Goal: Task Accomplishment & Management: Complete application form

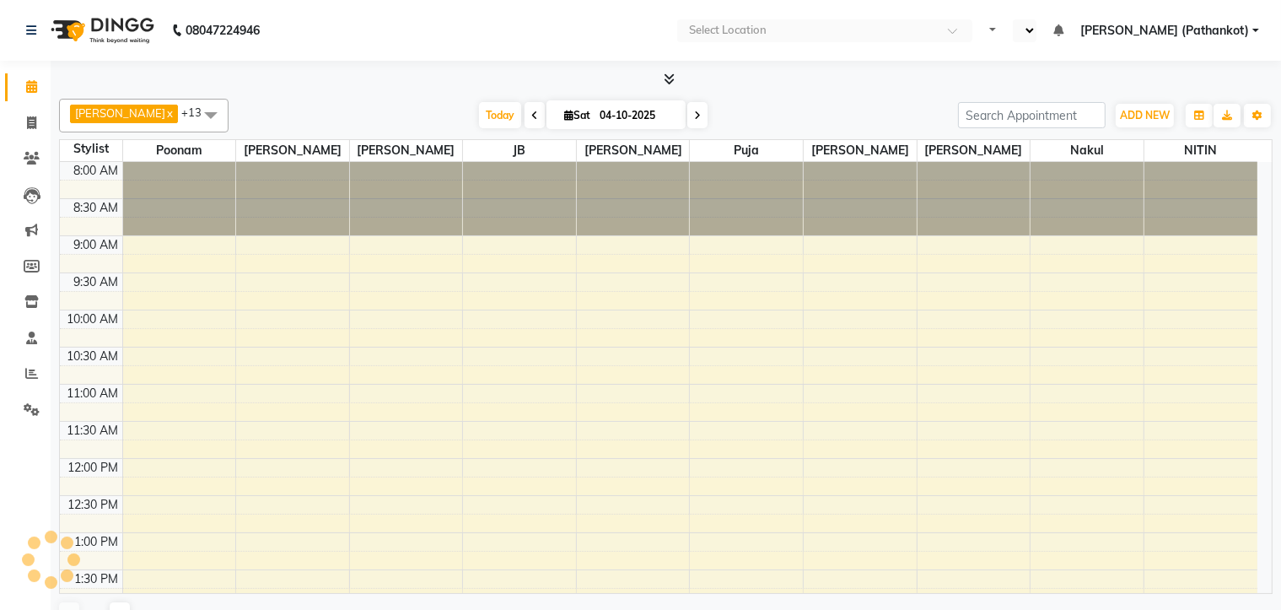
select select "en"
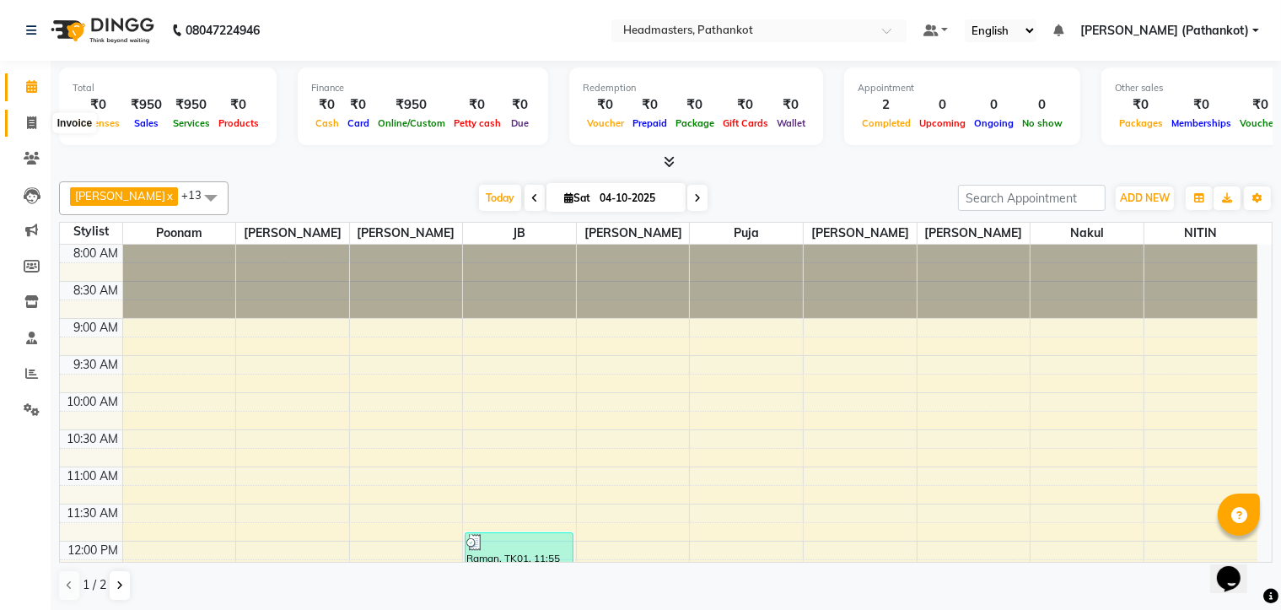
click at [30, 127] on icon at bounding box center [31, 122] width 9 height 13
select select "service"
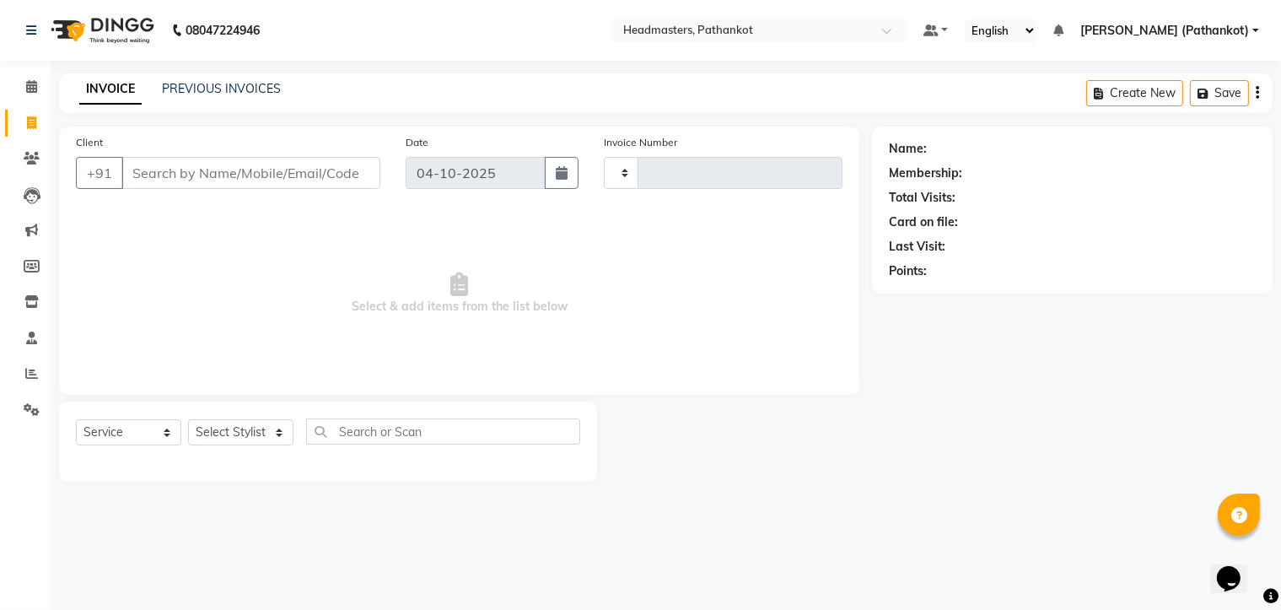
type input "1859"
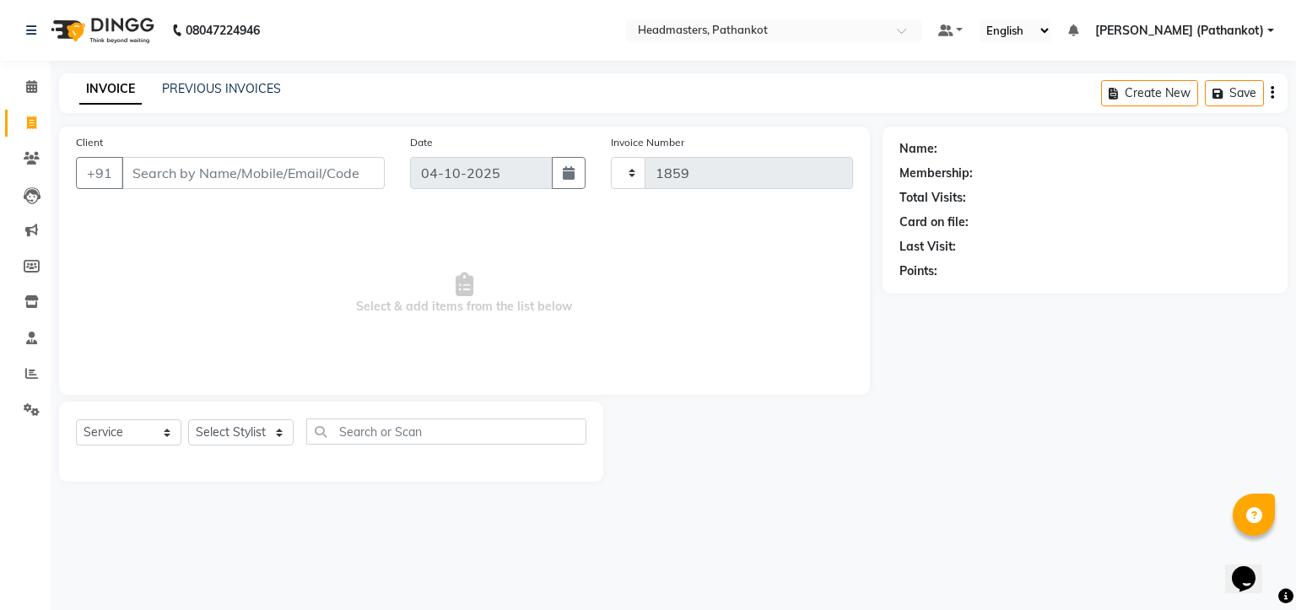
select select "7530"
select select "66904"
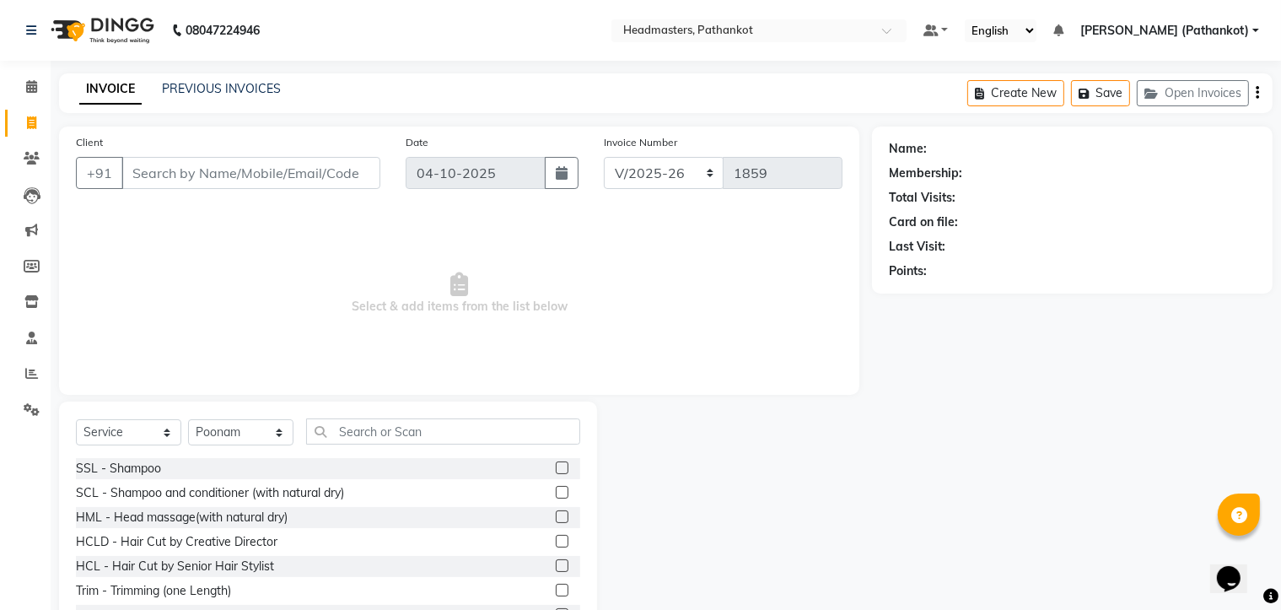
click at [136, 171] on input "Client" at bounding box center [250, 173] width 259 height 32
click at [271, 170] on input "Client" at bounding box center [250, 173] width 259 height 32
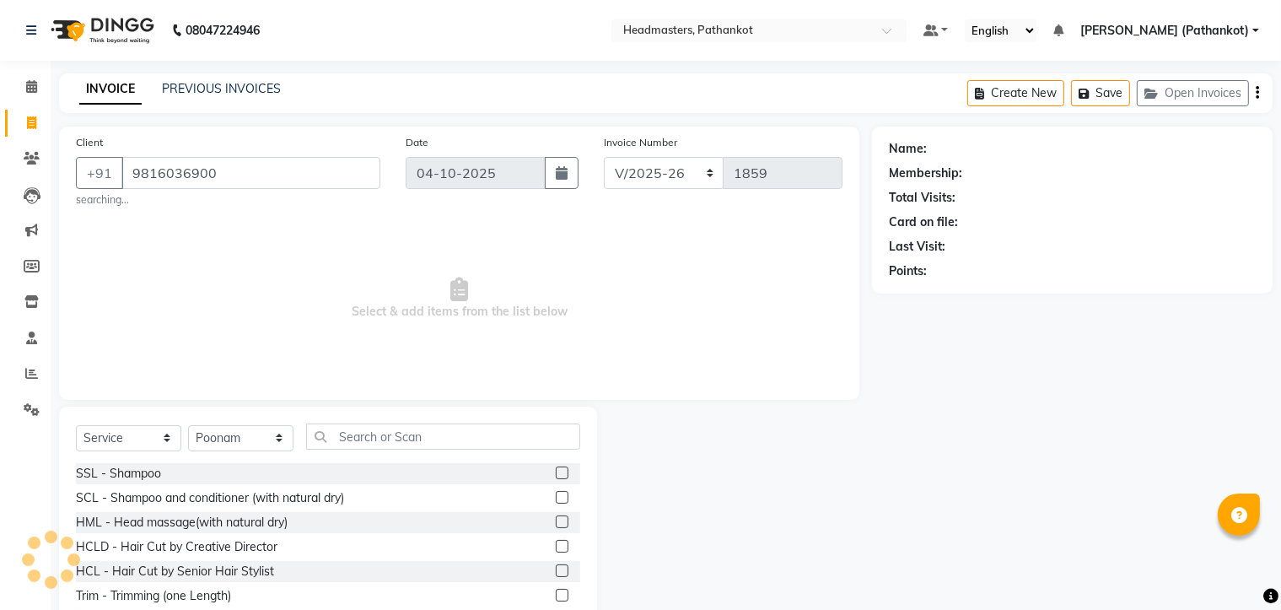
type input "9816036900"
click at [244, 444] on select "Select Stylist [PERSON_NAME] HEAD [PERSON_NAME] [PERSON_NAME] [PERSON_NAME] [PE…" at bounding box center [240, 438] width 105 height 26
select select "66908"
click at [188, 426] on select "Select Stylist [PERSON_NAME] HEAD [PERSON_NAME] [PERSON_NAME] [PERSON_NAME] [PE…" at bounding box center [240, 438] width 105 height 26
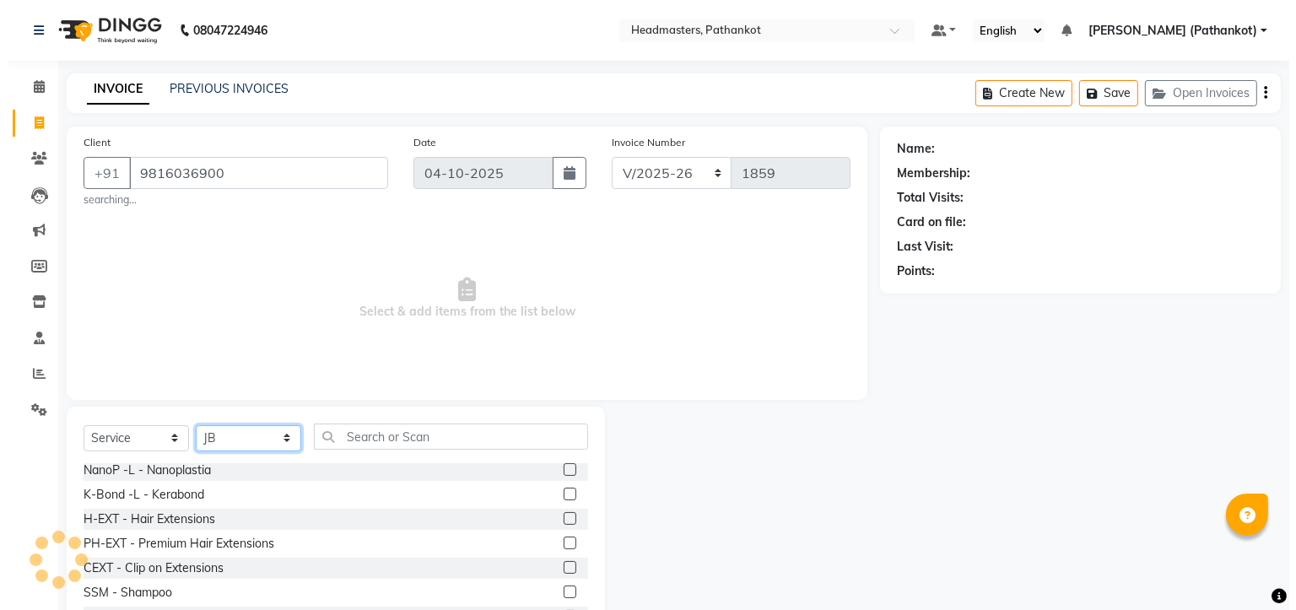
scroll to position [759, 0]
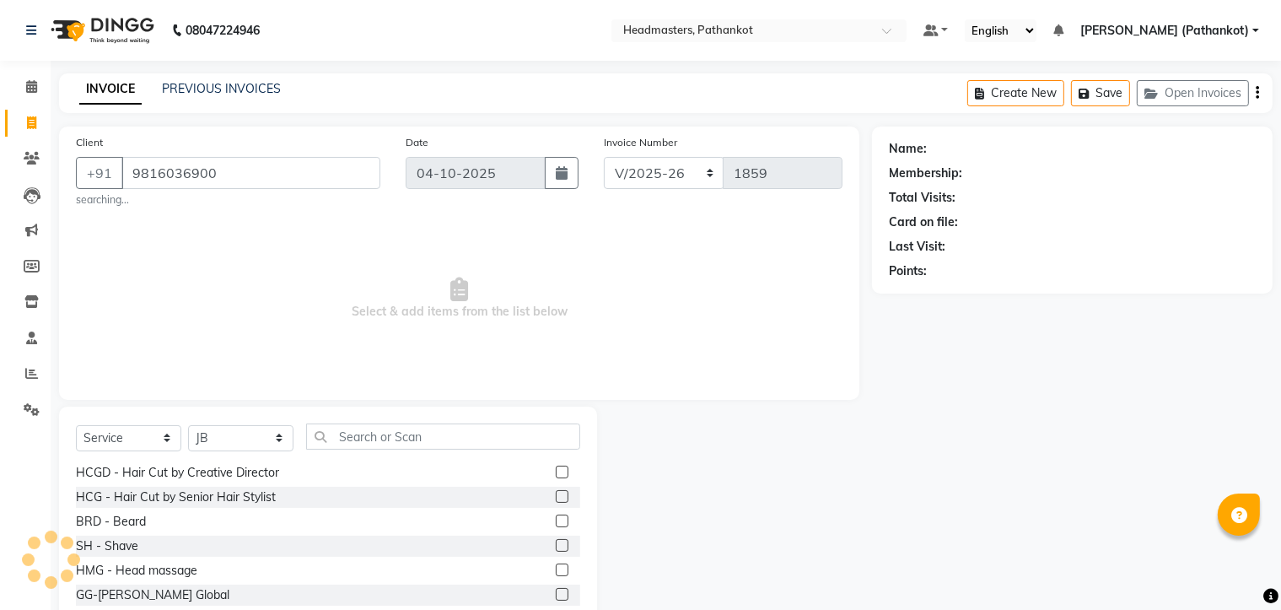
click at [556, 497] on label at bounding box center [562, 496] width 13 height 13
click at [556, 497] on input "checkbox" at bounding box center [561, 497] width 11 height 11
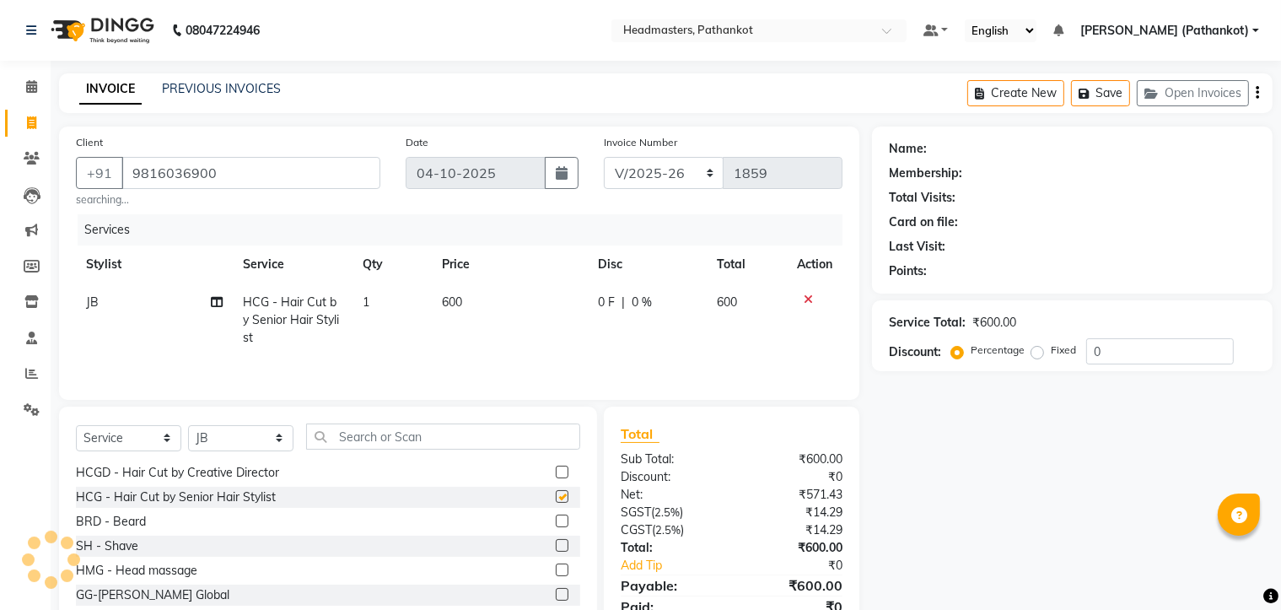
checkbox input "false"
click at [470, 291] on td "600" at bounding box center [510, 319] width 156 height 73
select select "66908"
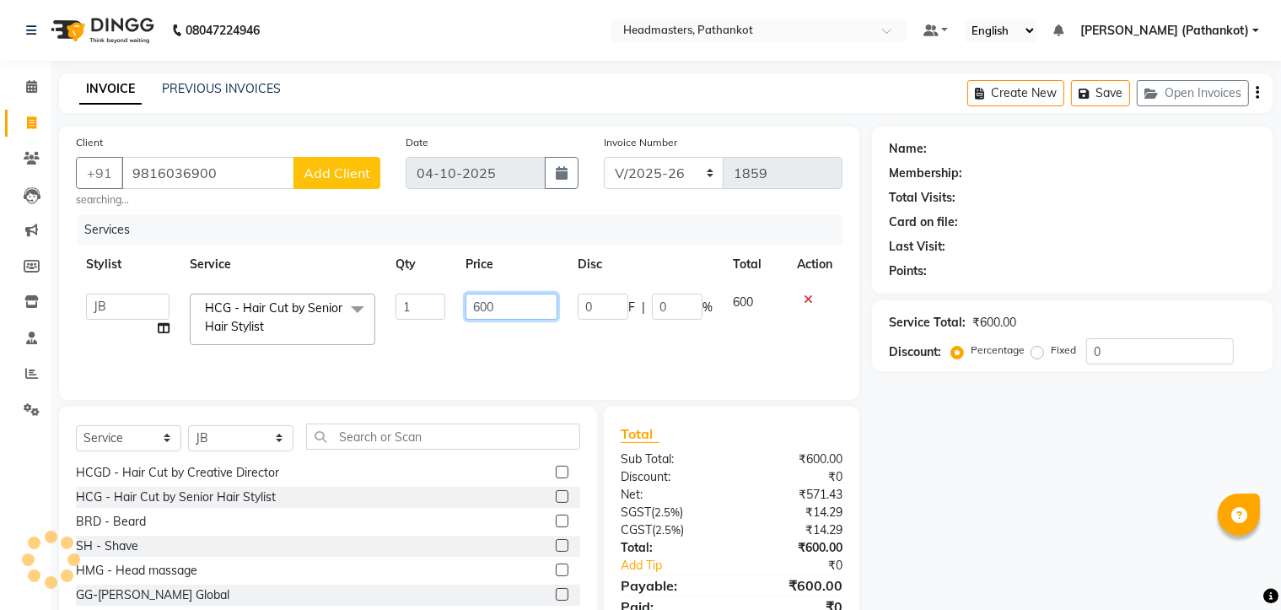
click at [503, 304] on input "600" at bounding box center [512, 307] width 93 height 26
type input "6"
type input "200"
click at [342, 179] on span "Add Client" at bounding box center [337, 172] width 67 height 17
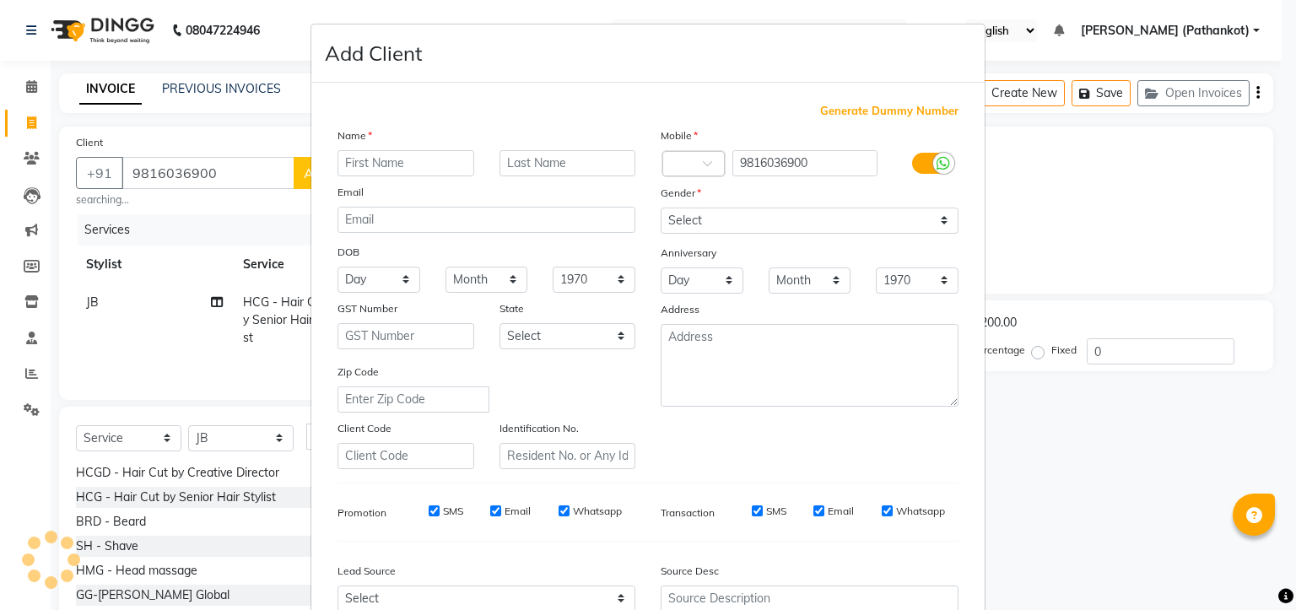
click at [419, 163] on input "text" at bounding box center [405, 163] width 137 height 26
type input "vidhan"
click at [726, 217] on select "Select [DEMOGRAPHIC_DATA] [DEMOGRAPHIC_DATA] Other Prefer Not To Say" at bounding box center [810, 221] width 298 height 26
select select "[DEMOGRAPHIC_DATA]"
click at [661, 208] on select "Select [DEMOGRAPHIC_DATA] [DEMOGRAPHIC_DATA] Other Prefer Not To Say" at bounding box center [810, 221] width 298 height 26
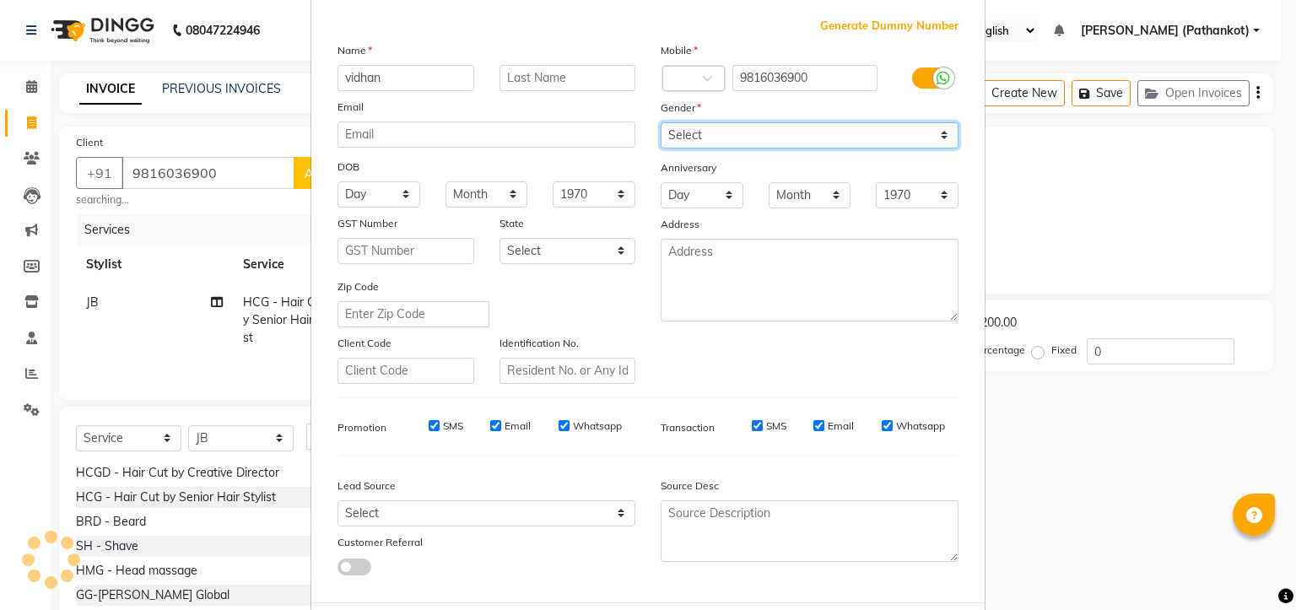
scroll to position [176, 0]
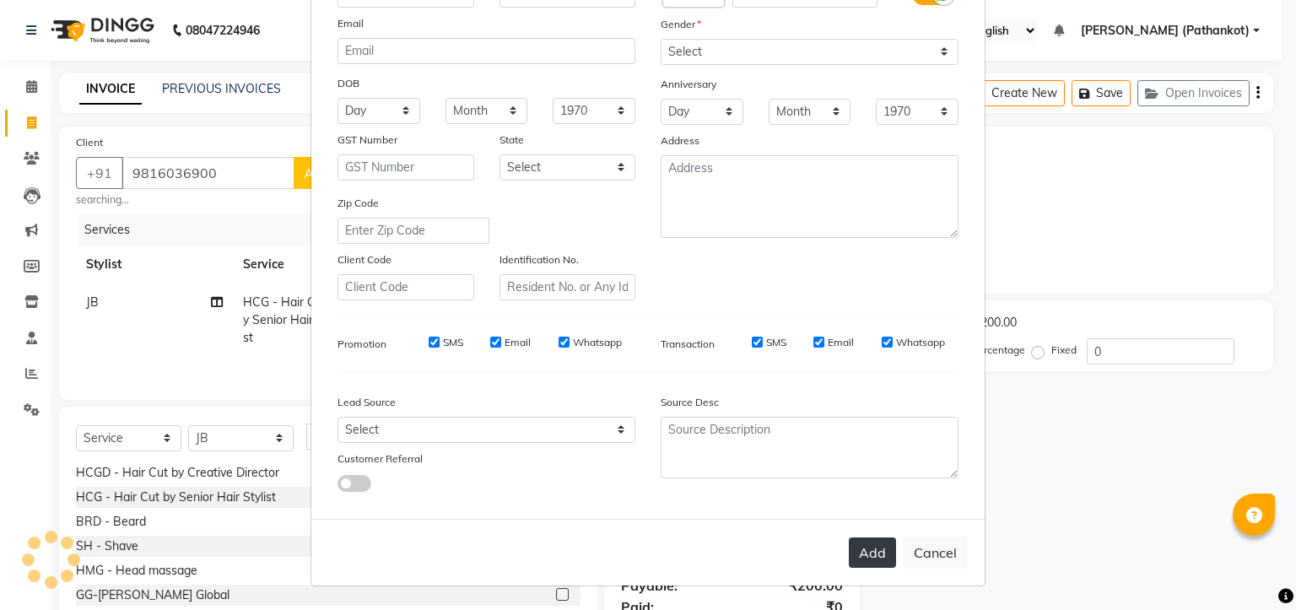
click at [851, 545] on button "Add" at bounding box center [872, 552] width 47 height 30
click at [873, 549] on div "Add Cancel" at bounding box center [647, 552] width 673 height 67
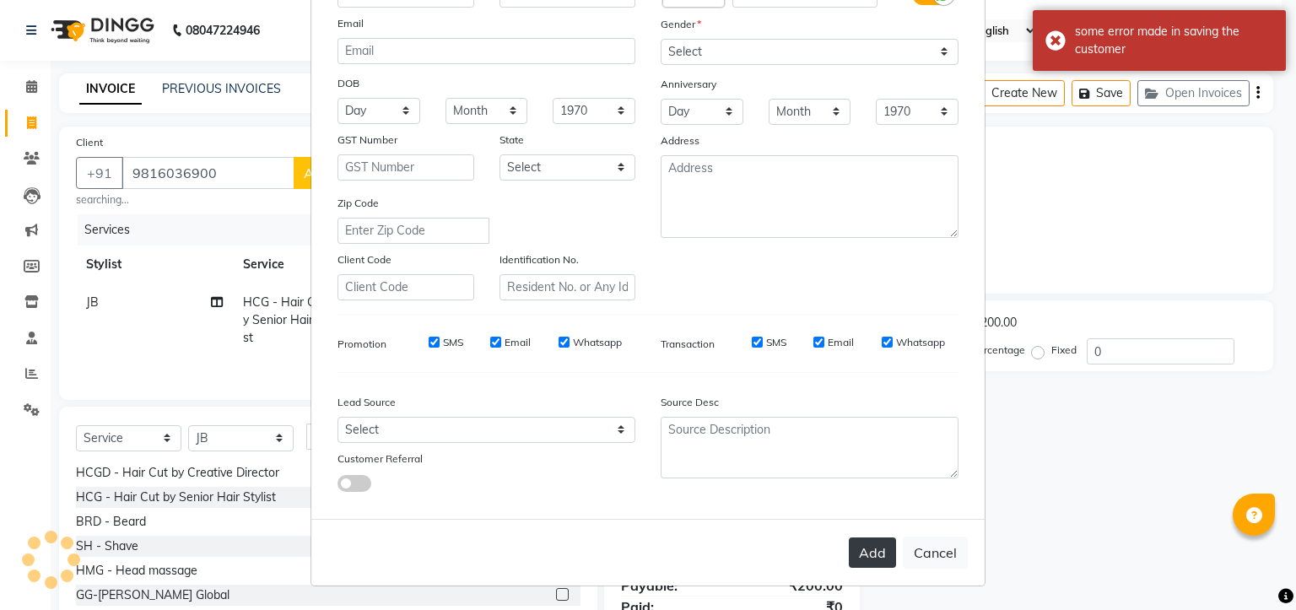
click at [860, 558] on button "Add" at bounding box center [872, 552] width 47 height 30
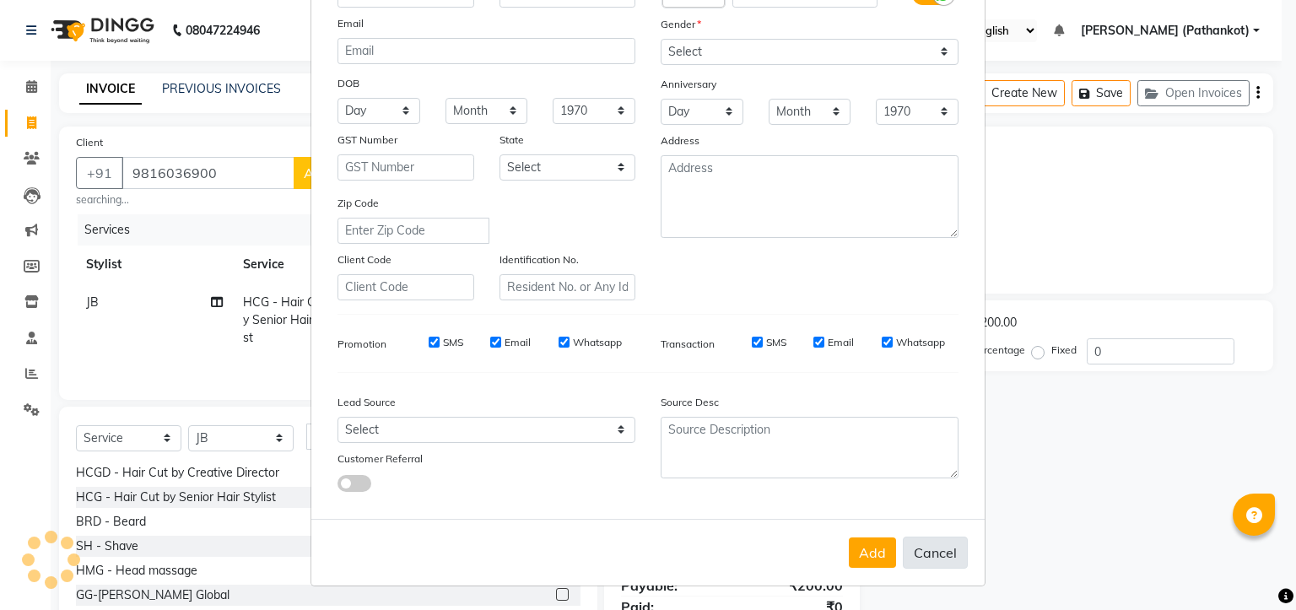
click at [921, 553] on button "Cancel" at bounding box center [935, 553] width 65 height 32
select select
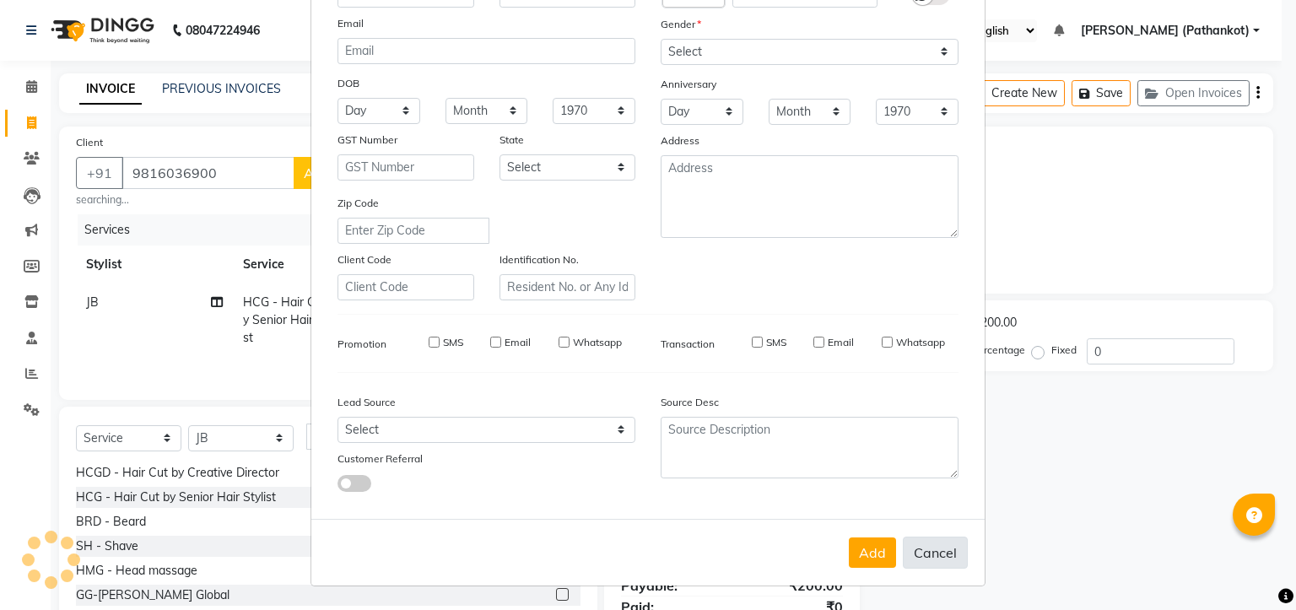
select select
checkbox input "false"
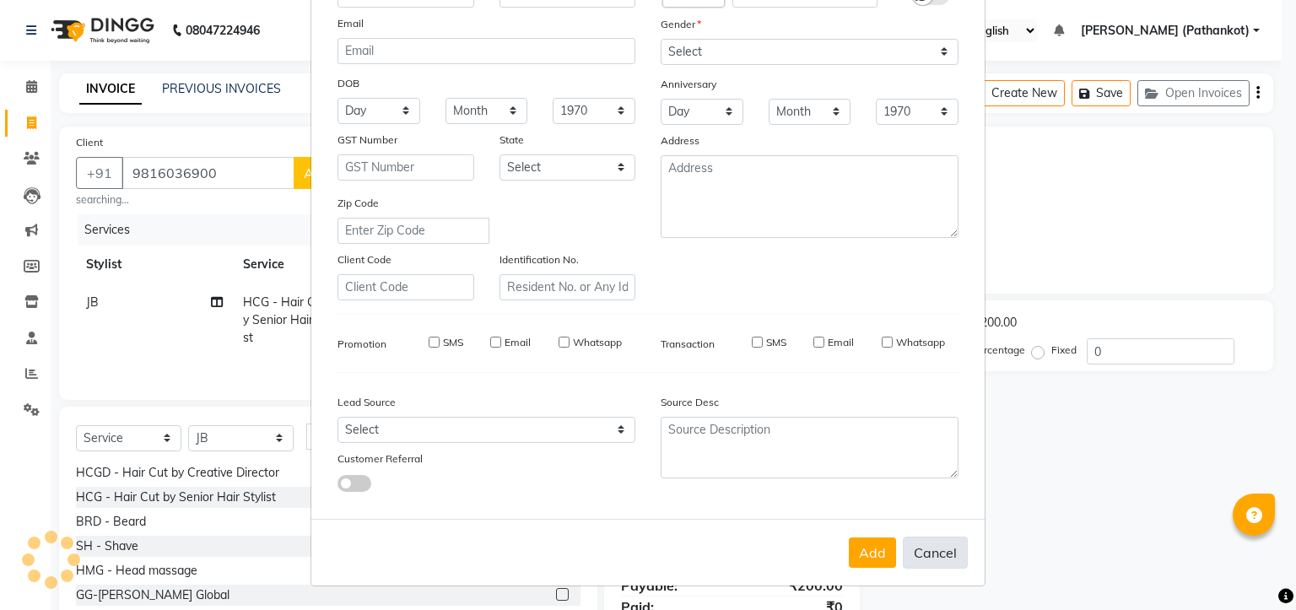
checkbox input "false"
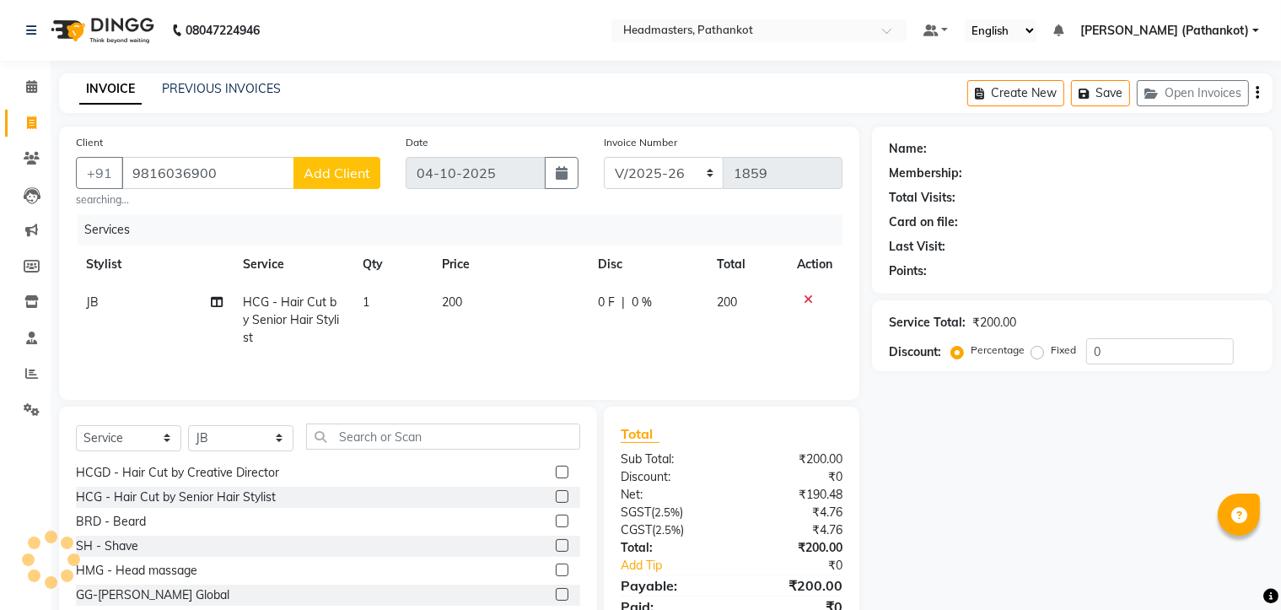
click at [364, 174] on span "Add Client" at bounding box center [337, 172] width 67 height 17
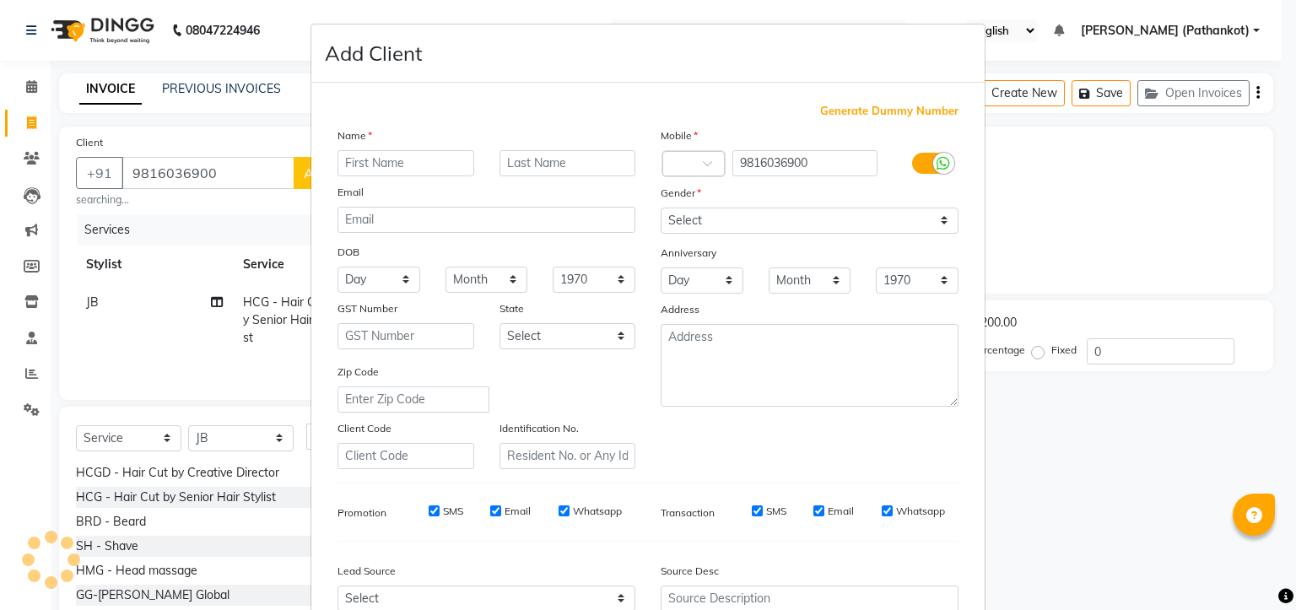
click at [375, 159] on input "text" at bounding box center [405, 163] width 137 height 26
type input "vidhan"
click at [780, 215] on select "Select [DEMOGRAPHIC_DATA] [DEMOGRAPHIC_DATA] Other Prefer Not To Say" at bounding box center [810, 221] width 298 height 26
click at [661, 208] on select "Select [DEMOGRAPHIC_DATA] [DEMOGRAPHIC_DATA] Other Prefer Not To Say" at bounding box center [810, 221] width 298 height 26
click at [787, 230] on select "Select [DEMOGRAPHIC_DATA] [DEMOGRAPHIC_DATA] Other Prefer Not To Say" at bounding box center [810, 221] width 298 height 26
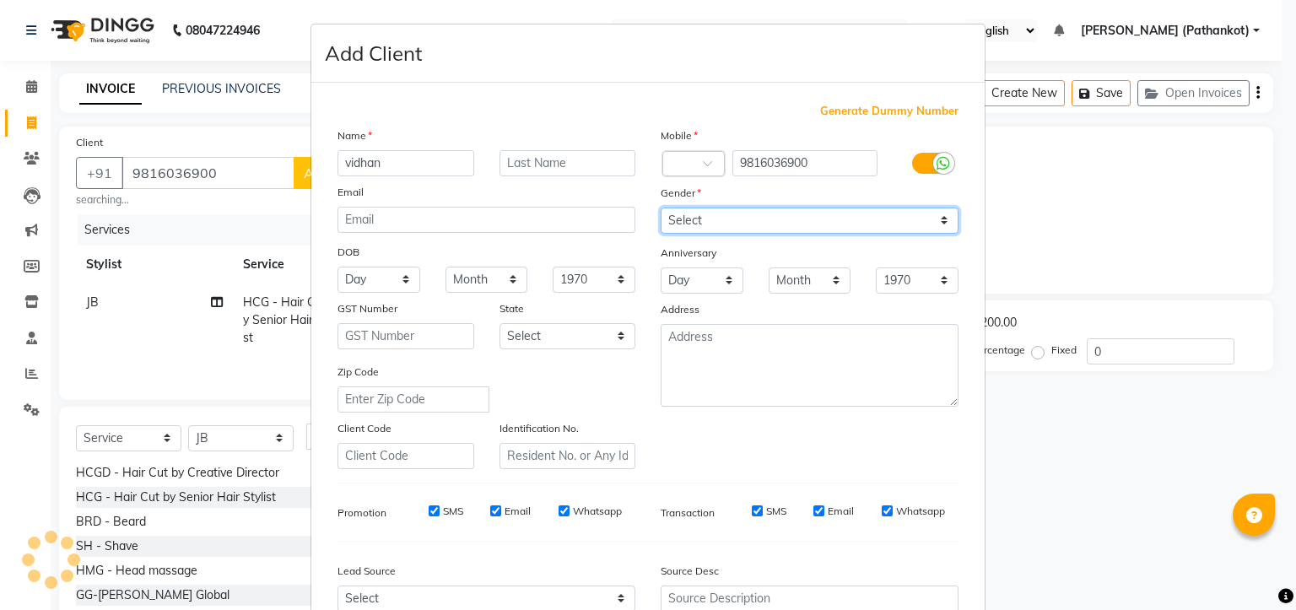
select select "[DEMOGRAPHIC_DATA]"
click at [661, 208] on select "Select [DEMOGRAPHIC_DATA] [DEMOGRAPHIC_DATA] Other Prefer Not To Say" at bounding box center [810, 221] width 298 height 26
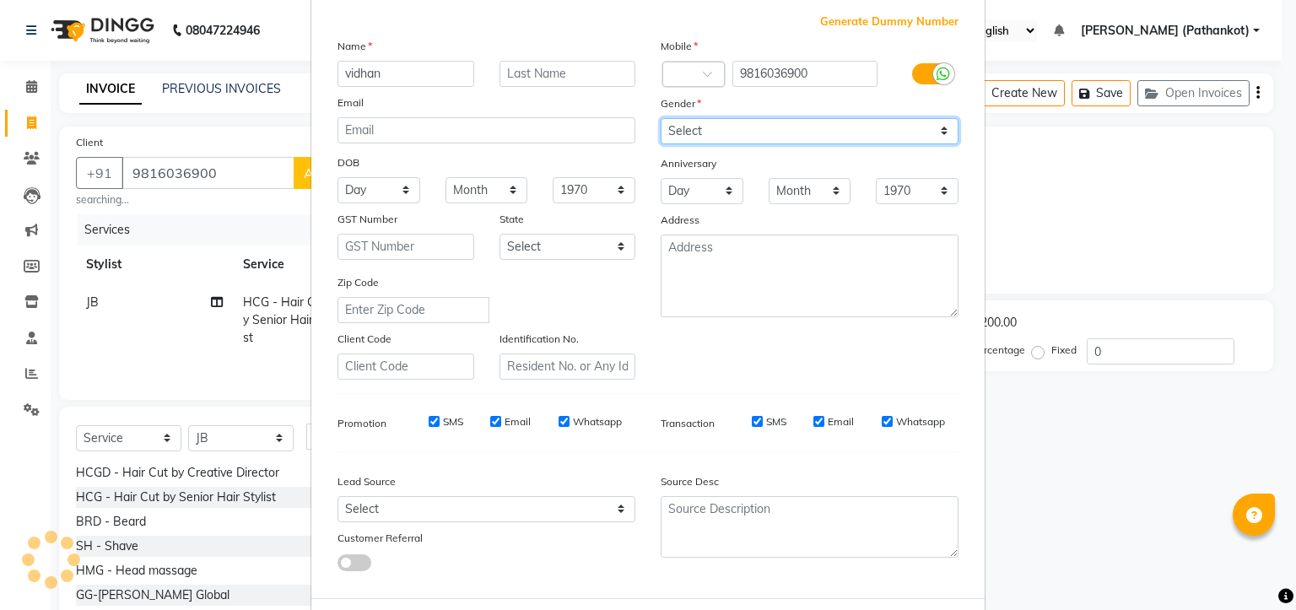
scroll to position [169, 0]
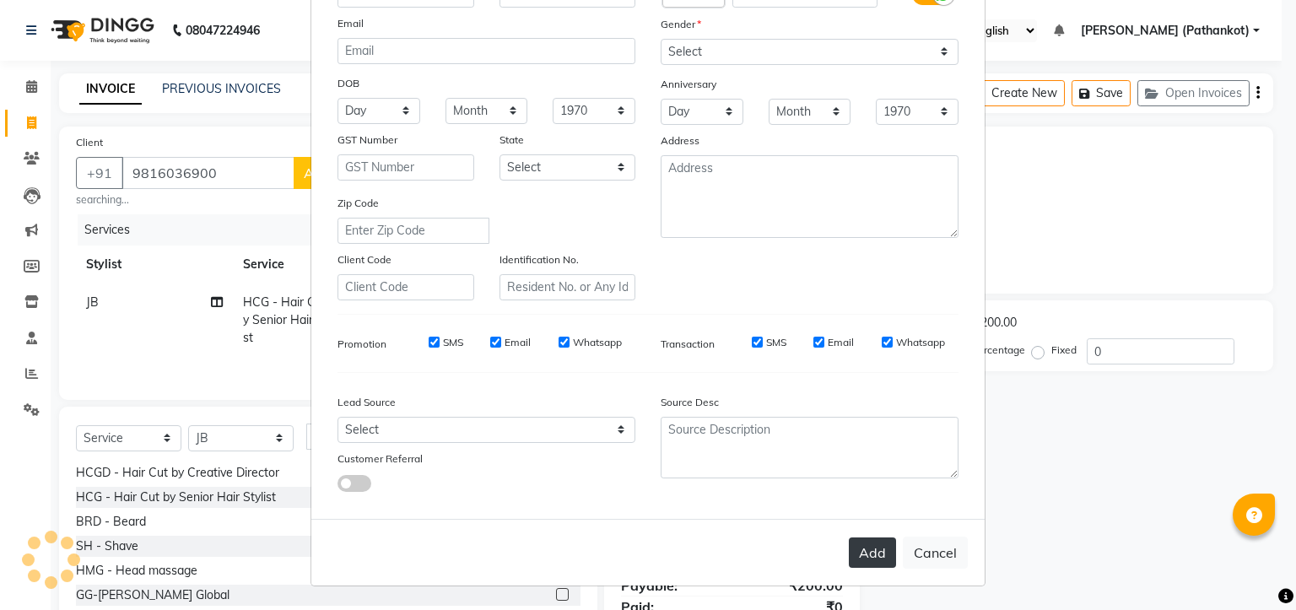
click at [860, 561] on button "Add" at bounding box center [872, 552] width 47 height 30
click at [877, 564] on button "Add" at bounding box center [872, 552] width 47 height 30
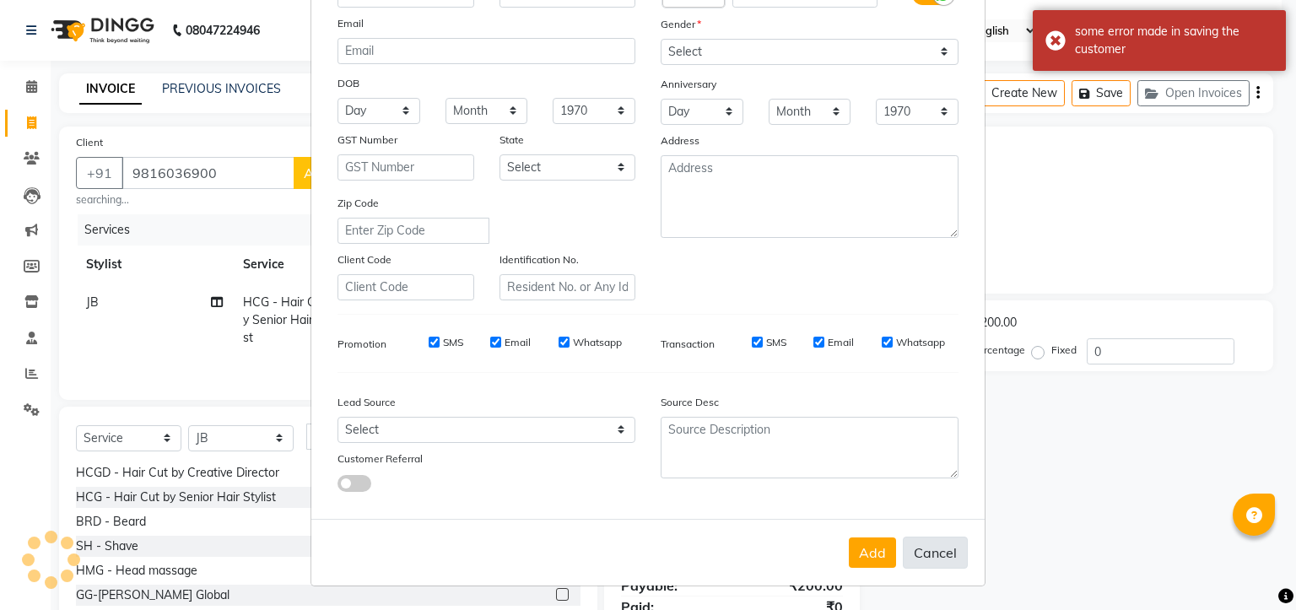
click at [911, 560] on button "Cancel" at bounding box center [935, 553] width 65 height 32
select select
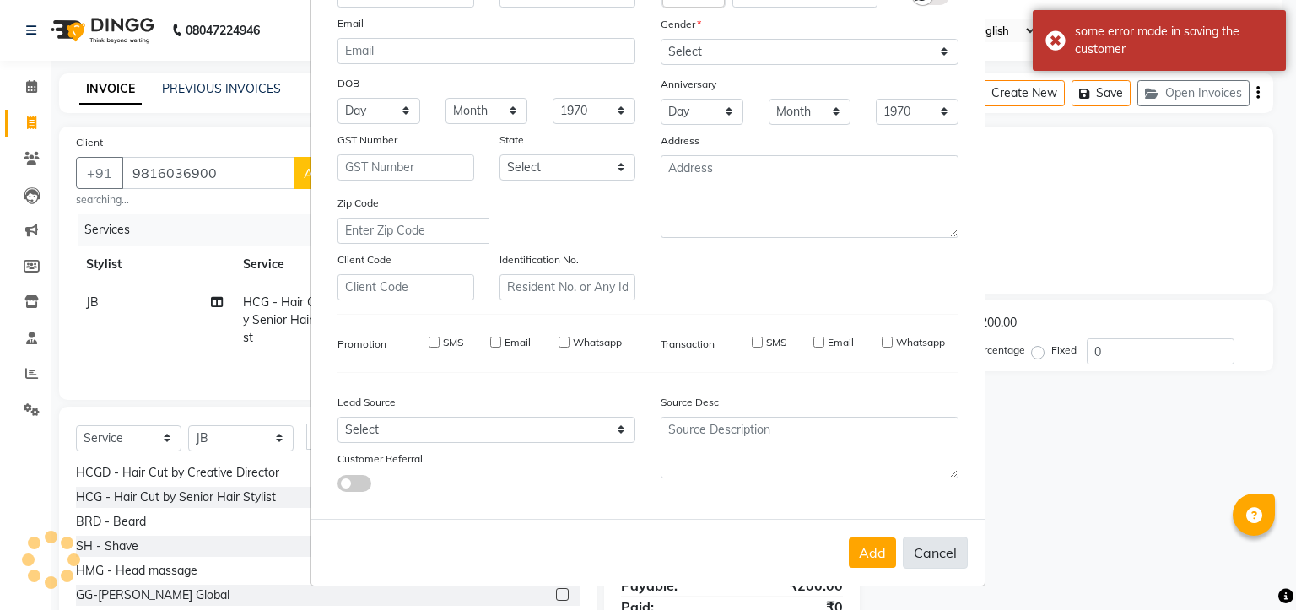
select select
checkbox input "false"
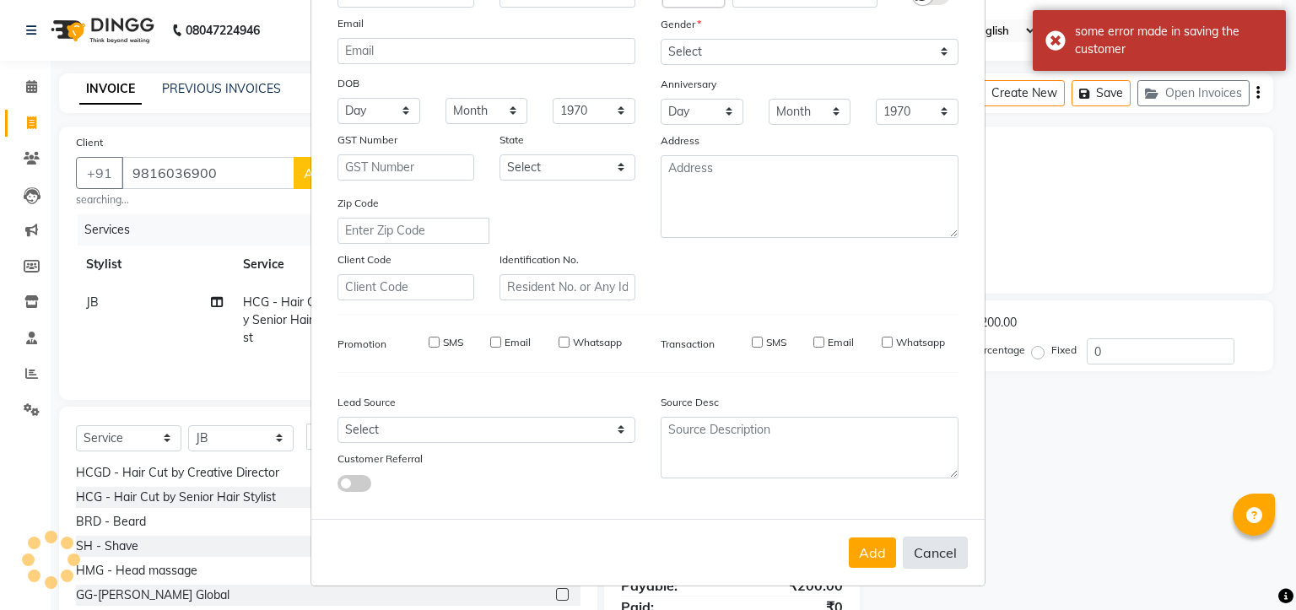
checkbox input "false"
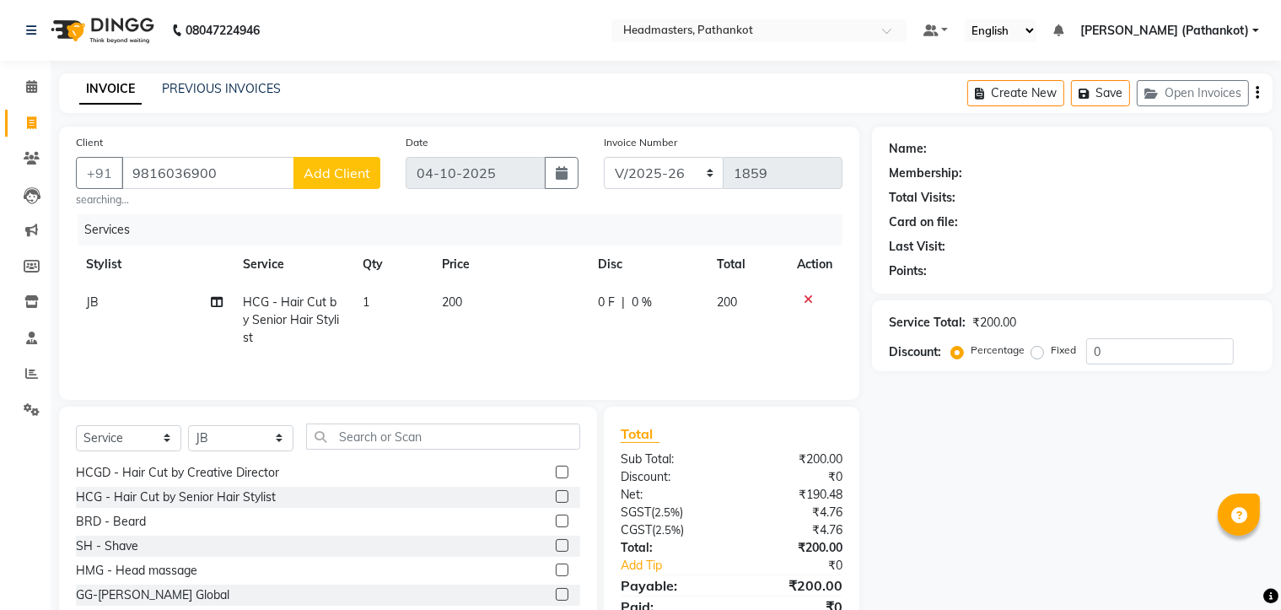
click at [805, 299] on icon at bounding box center [808, 300] width 9 height 12
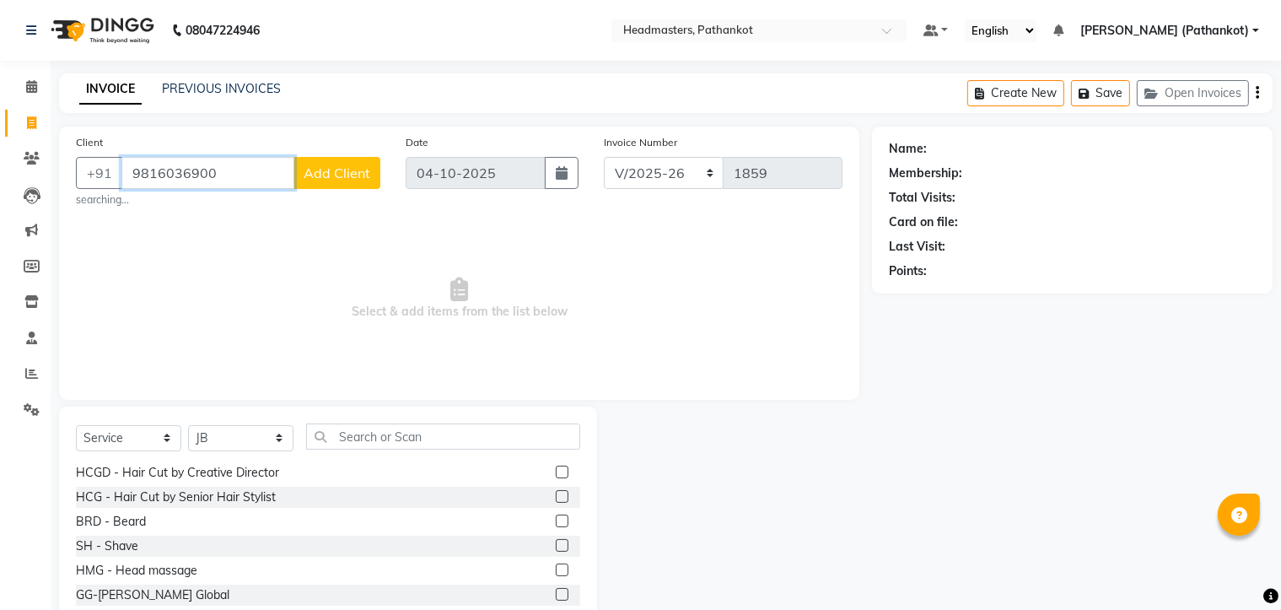
click at [209, 170] on input "9816036900" at bounding box center [207, 173] width 173 height 32
click at [263, 162] on input "9816036900" at bounding box center [207, 173] width 173 height 32
type input "9"
type input "8860681554"
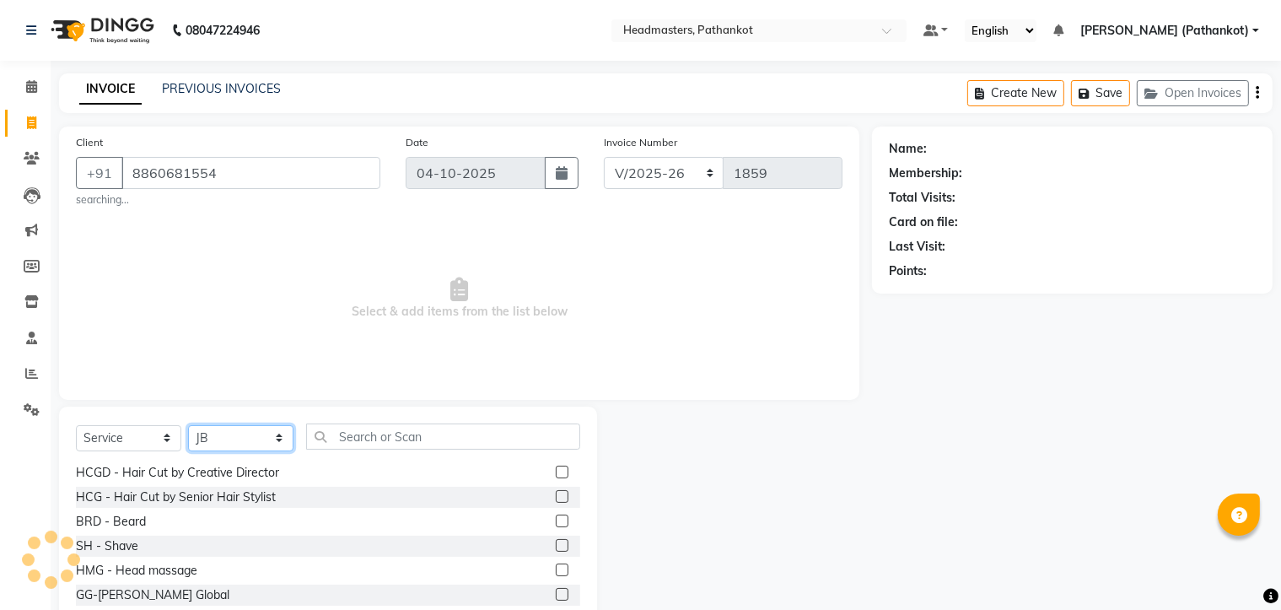
click at [267, 440] on select "Select Stylist [PERSON_NAME] HEAD [PERSON_NAME] [PERSON_NAME] [PERSON_NAME] [PE…" at bounding box center [240, 438] width 105 height 26
select select "66910"
click at [188, 426] on select "Select Stylist [PERSON_NAME] HEAD [PERSON_NAME] [PERSON_NAME] [PERSON_NAME] [PE…" at bounding box center [240, 438] width 105 height 26
click at [326, 170] on span "Add Client" at bounding box center [337, 172] width 67 height 17
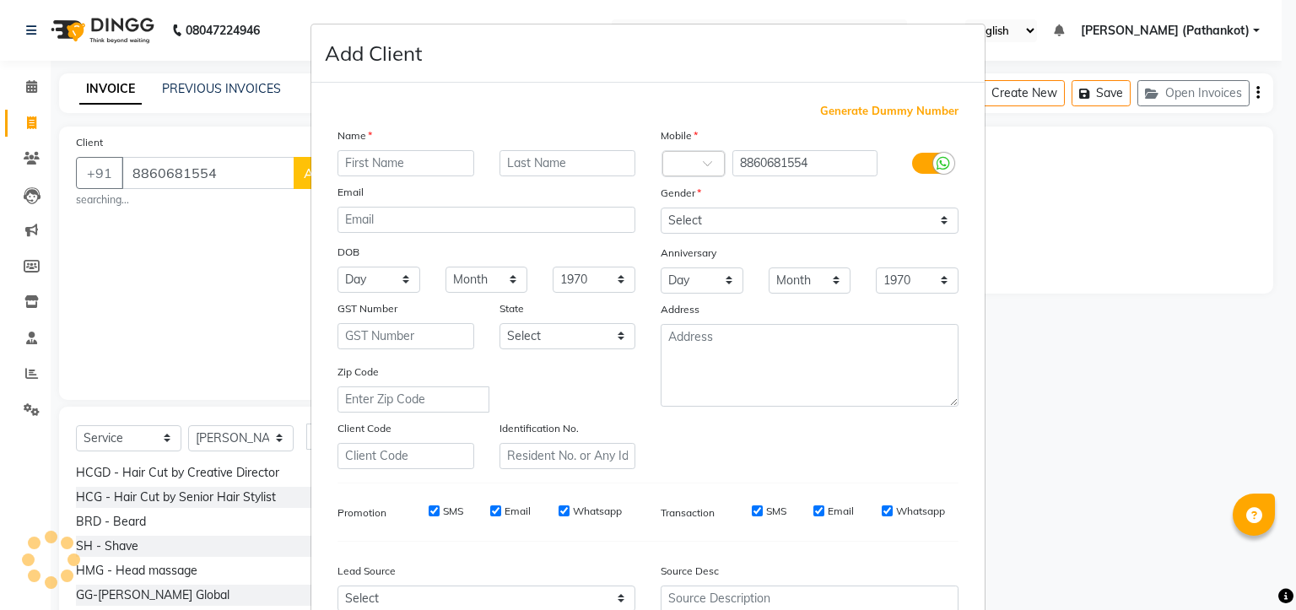
click at [402, 159] on input "text" at bounding box center [405, 163] width 137 height 26
type input "[PERSON_NAME]"
click at [709, 224] on select "Select [DEMOGRAPHIC_DATA] [DEMOGRAPHIC_DATA] Other Prefer Not To Say" at bounding box center [810, 221] width 298 height 26
select select "[DEMOGRAPHIC_DATA]"
click at [661, 208] on select "Select [DEMOGRAPHIC_DATA] [DEMOGRAPHIC_DATA] Other Prefer Not To Say" at bounding box center [810, 221] width 298 height 26
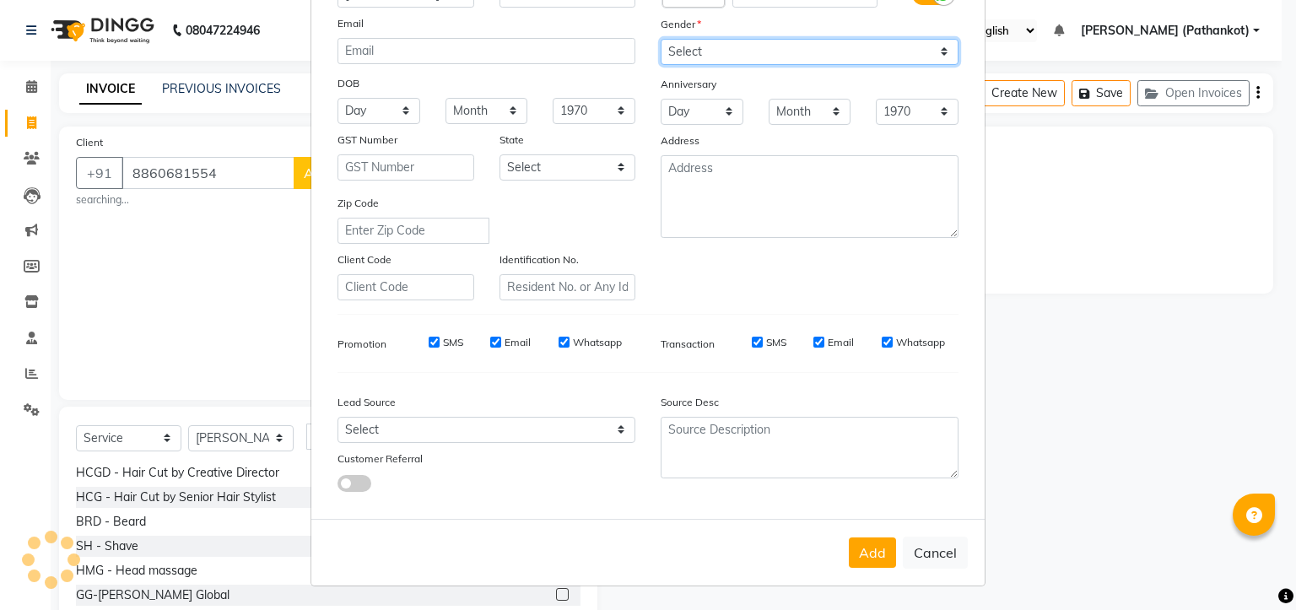
scroll to position [176, 0]
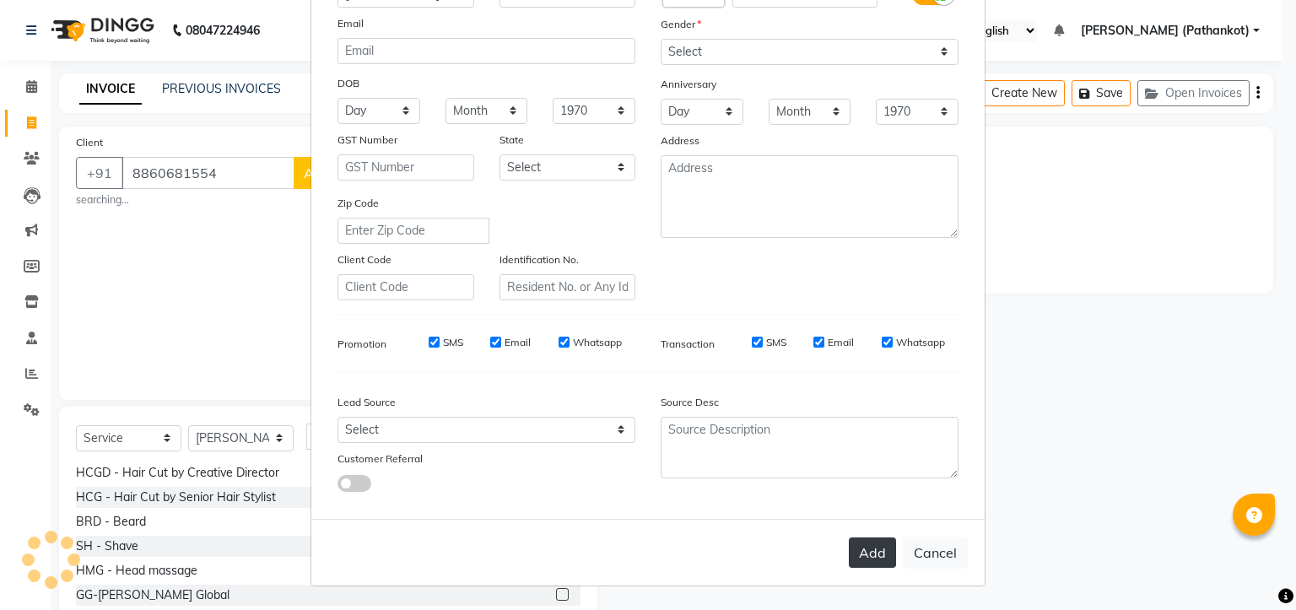
click at [857, 554] on button "Add" at bounding box center [872, 552] width 47 height 30
click at [839, 571] on div "Add Cancel" at bounding box center [647, 552] width 673 height 67
click at [1081, 420] on ngb-modal-window "Add Client Generate Dummy Number Name [PERSON_NAME] Email DOB Day 01 02 03 04 0…" at bounding box center [648, 305] width 1296 height 610
click at [919, 557] on button "Cancel" at bounding box center [935, 553] width 65 height 32
select select
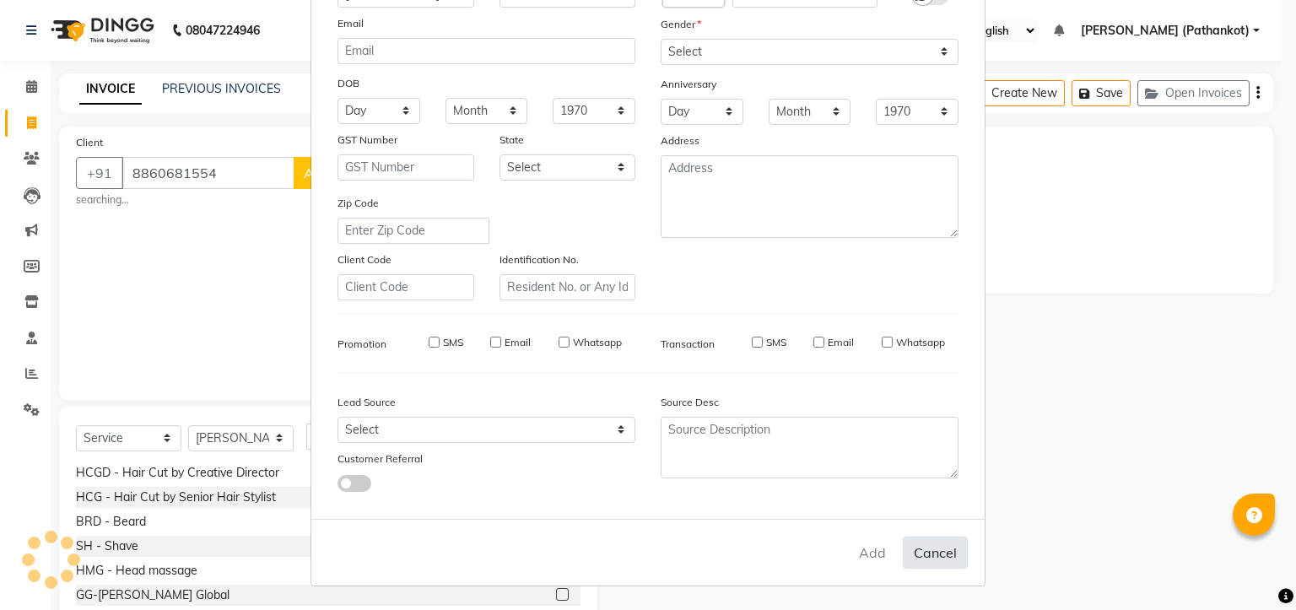
select select
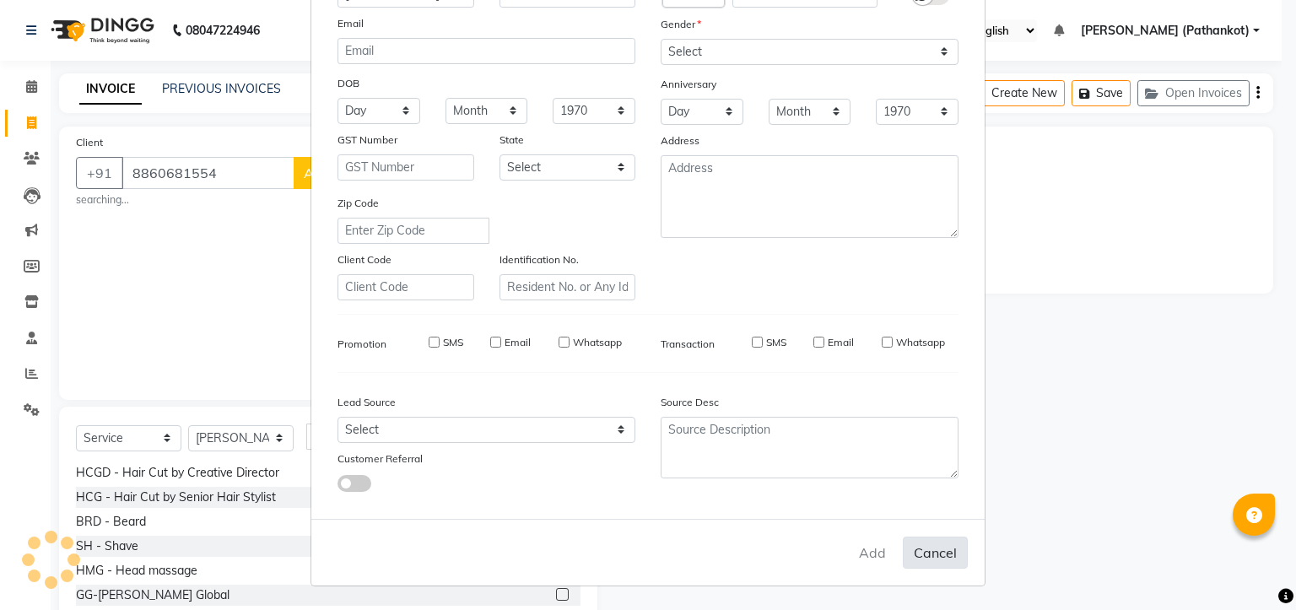
select select
checkbox input "false"
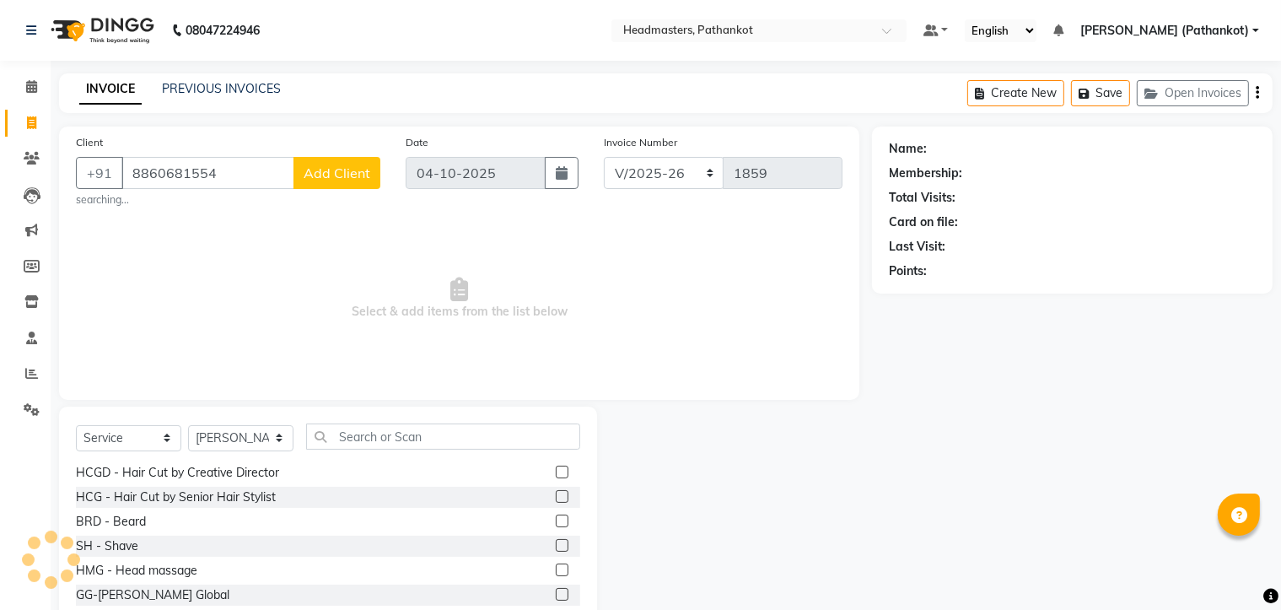
click at [334, 183] on button "Add Client" at bounding box center [337, 173] width 87 height 32
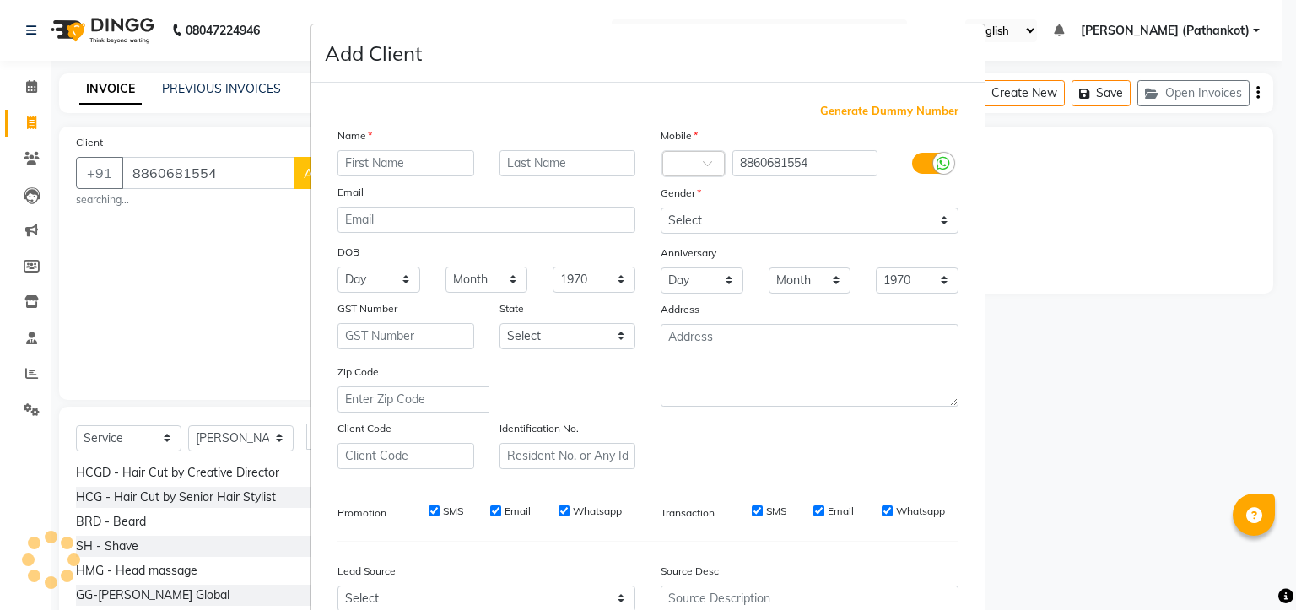
click at [1114, 190] on ngb-modal-window "Add Client Generate Dummy Number Name Email DOB Day 01 02 03 04 05 06 07 08 09 …" at bounding box center [648, 305] width 1296 height 610
click at [435, 159] on input "text" at bounding box center [405, 163] width 137 height 26
type input "[PERSON_NAME]"
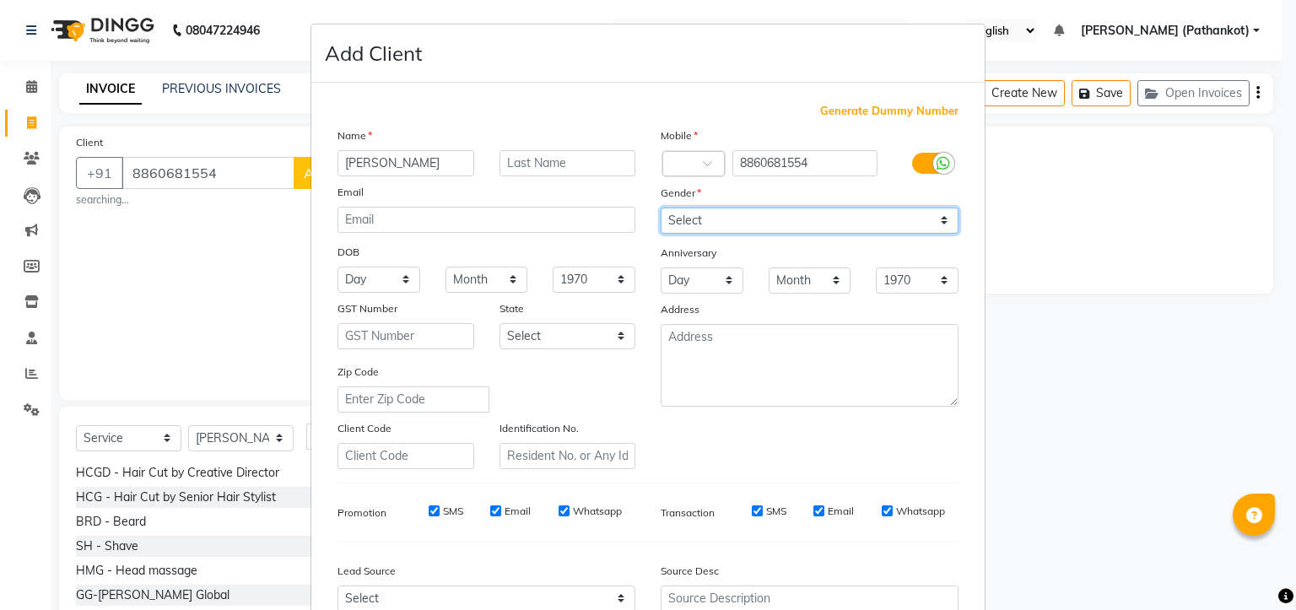
click at [759, 216] on select "Select [DEMOGRAPHIC_DATA] [DEMOGRAPHIC_DATA] Other Prefer Not To Say" at bounding box center [810, 221] width 298 height 26
select select "[DEMOGRAPHIC_DATA]"
click at [661, 208] on select "Select [DEMOGRAPHIC_DATA] [DEMOGRAPHIC_DATA] Other Prefer Not To Say" at bounding box center [810, 221] width 298 height 26
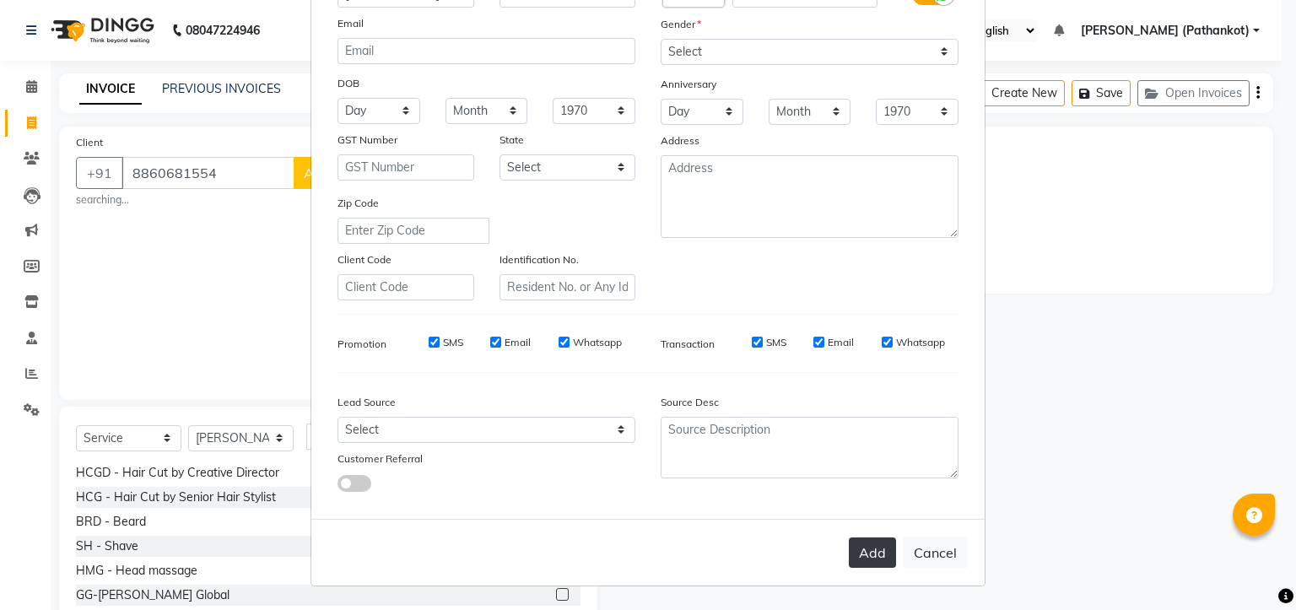
click at [858, 552] on button "Add" at bounding box center [872, 552] width 47 height 30
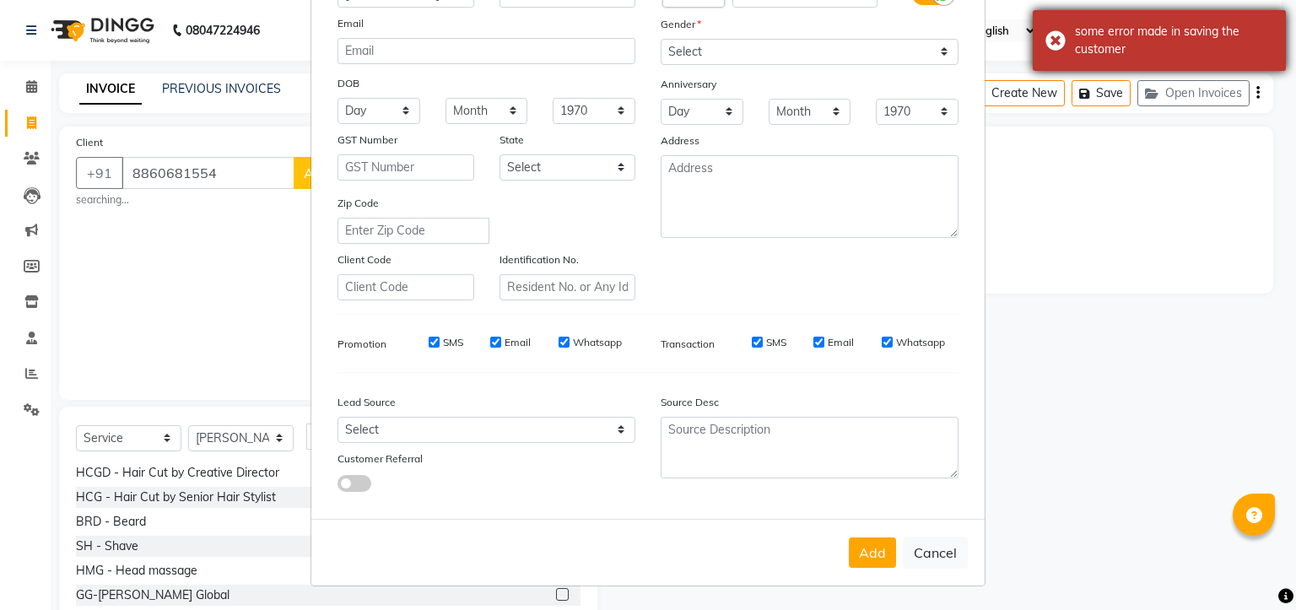
click at [1056, 36] on div "some error made in saving the customer" at bounding box center [1159, 40] width 253 height 61
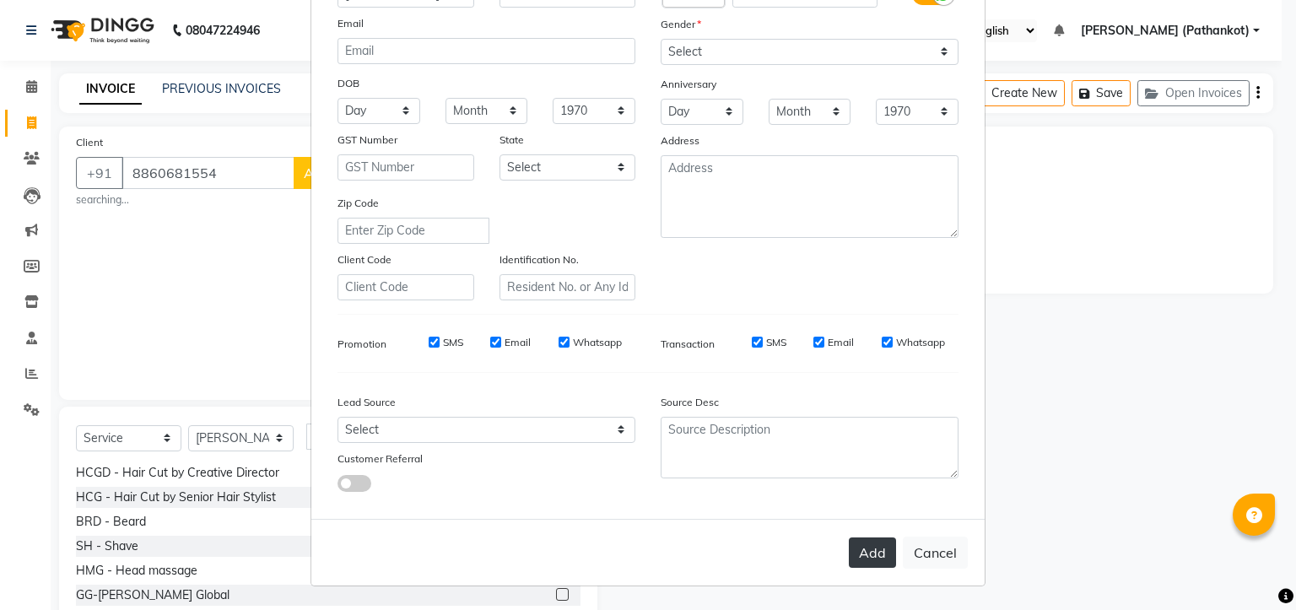
click at [868, 546] on button "Add" at bounding box center [872, 552] width 47 height 30
drag, startPoint x: 928, startPoint y: 558, endPoint x: 941, endPoint y: 592, distance: 37.1
click at [930, 557] on button "Cancel" at bounding box center [935, 553] width 65 height 32
select select
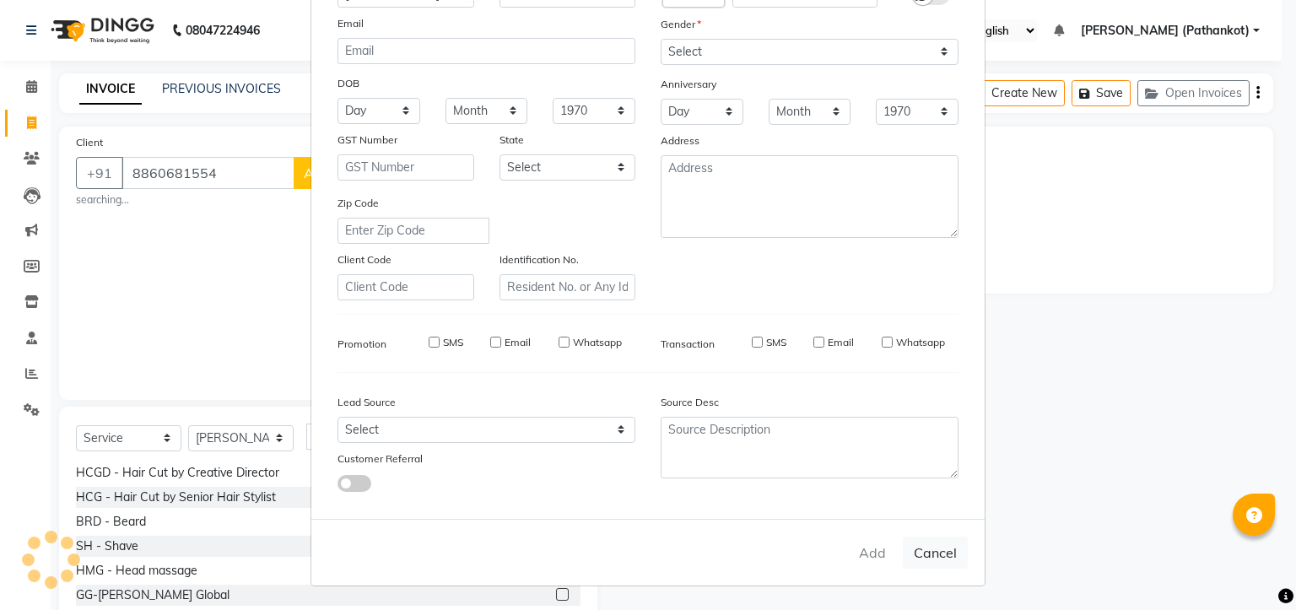
select select
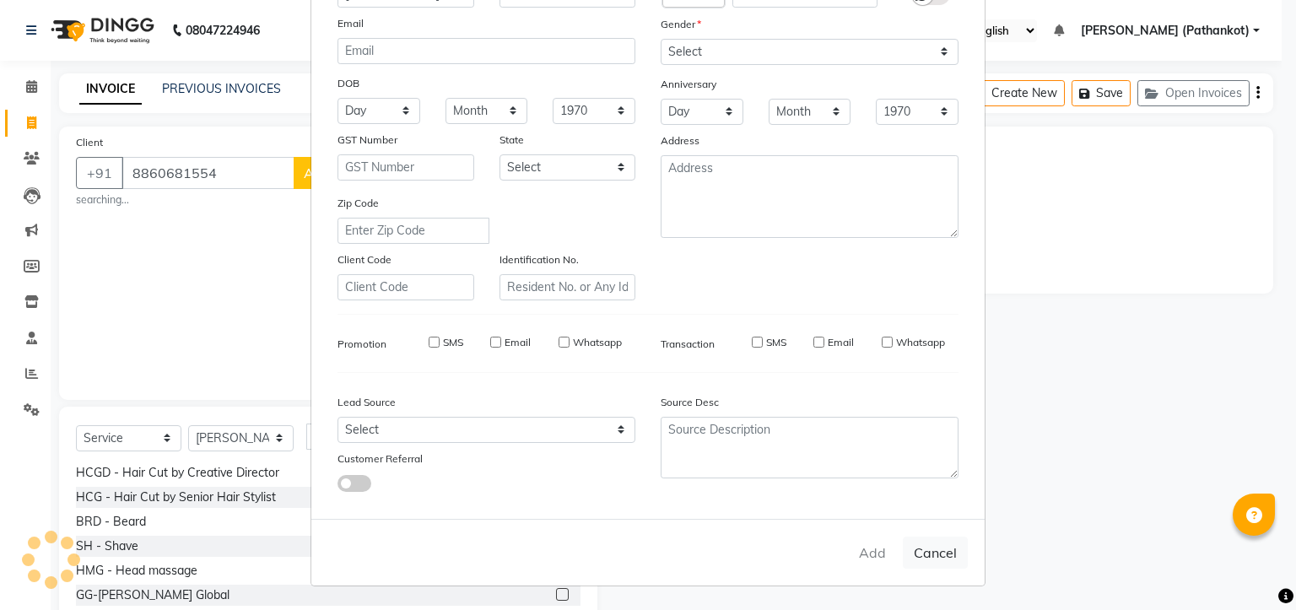
checkbox input "false"
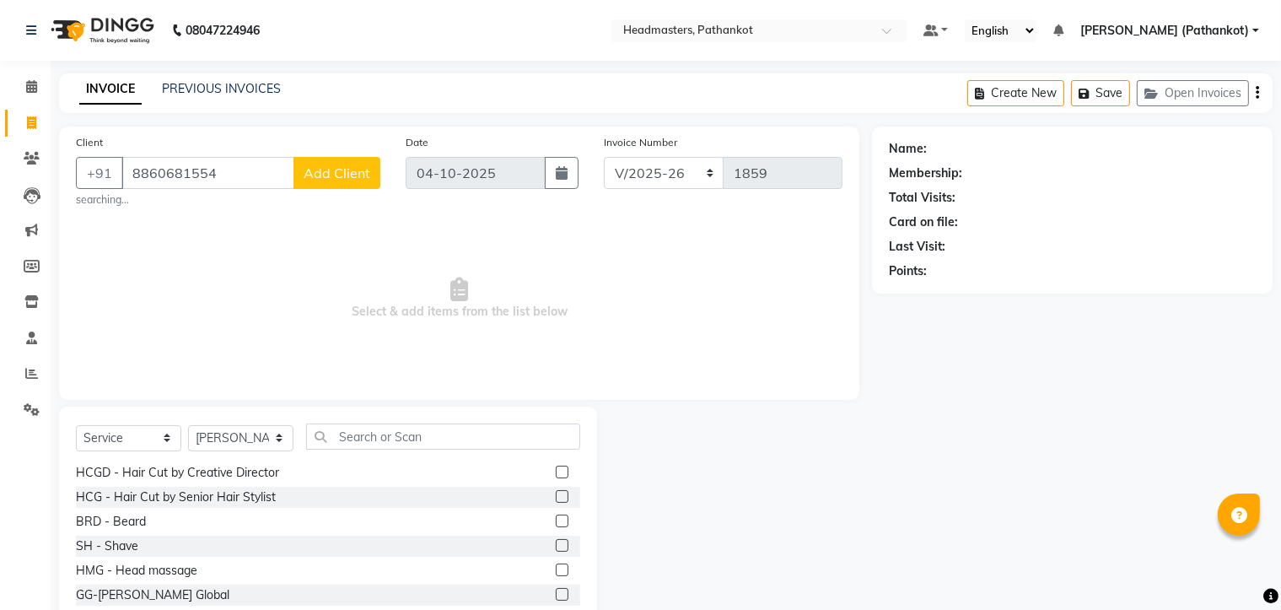
click at [325, 164] on span "Add Client" at bounding box center [337, 172] width 67 height 17
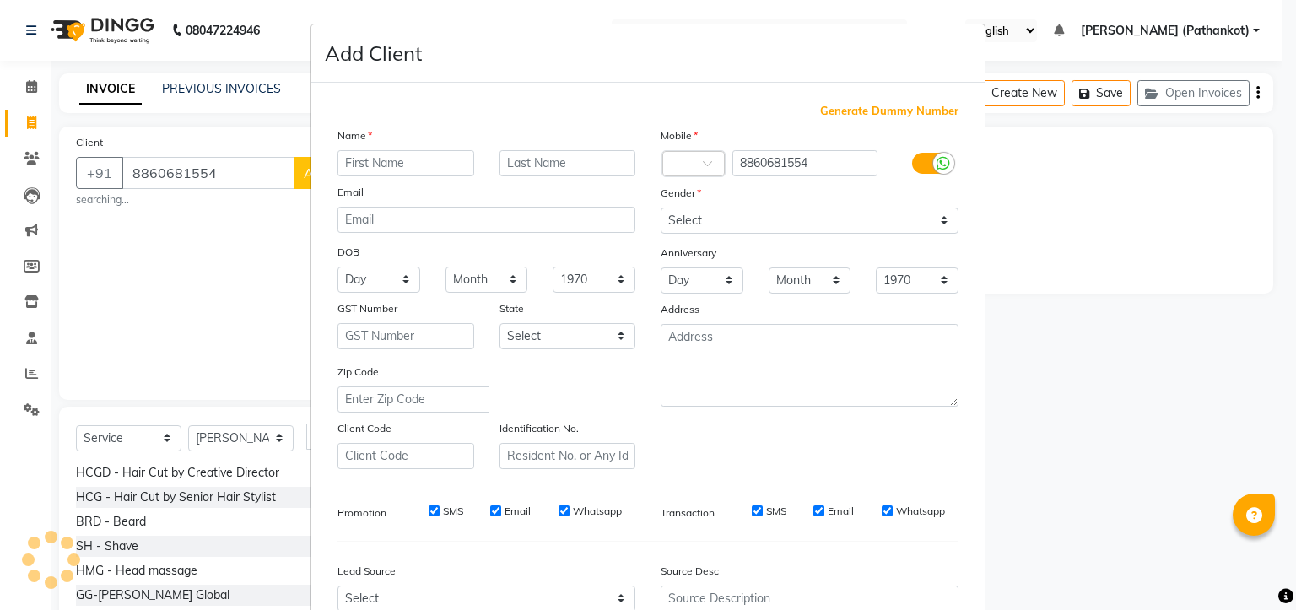
click at [389, 166] on input "text" at bounding box center [405, 163] width 137 height 26
type input "[PERSON_NAME]"
click at [783, 220] on select "Select [DEMOGRAPHIC_DATA] [DEMOGRAPHIC_DATA] Other Prefer Not To Say" at bounding box center [810, 221] width 298 height 26
select select "[DEMOGRAPHIC_DATA]"
click at [661, 208] on select "Select [DEMOGRAPHIC_DATA] [DEMOGRAPHIC_DATA] Other Prefer Not To Say" at bounding box center [810, 221] width 298 height 26
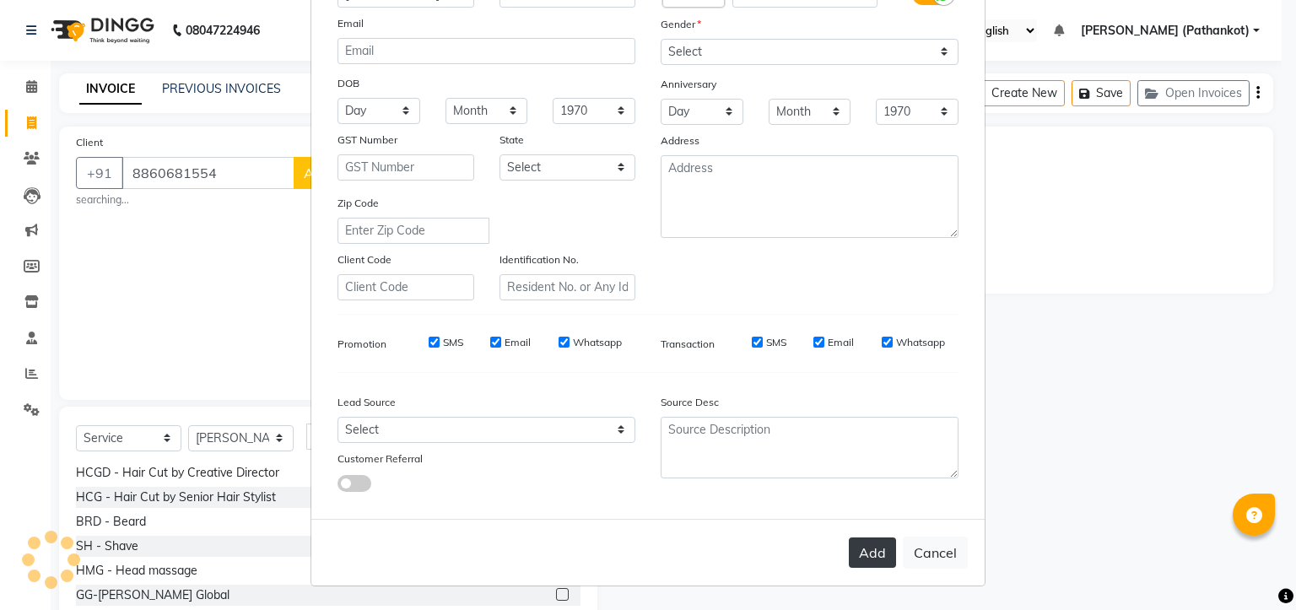
click at [869, 546] on button "Add" at bounding box center [872, 552] width 47 height 30
click at [871, 549] on button "Add" at bounding box center [872, 552] width 47 height 30
click at [874, 551] on div "Add Cancel" at bounding box center [647, 552] width 673 height 67
click at [940, 561] on button "Cancel" at bounding box center [935, 553] width 65 height 32
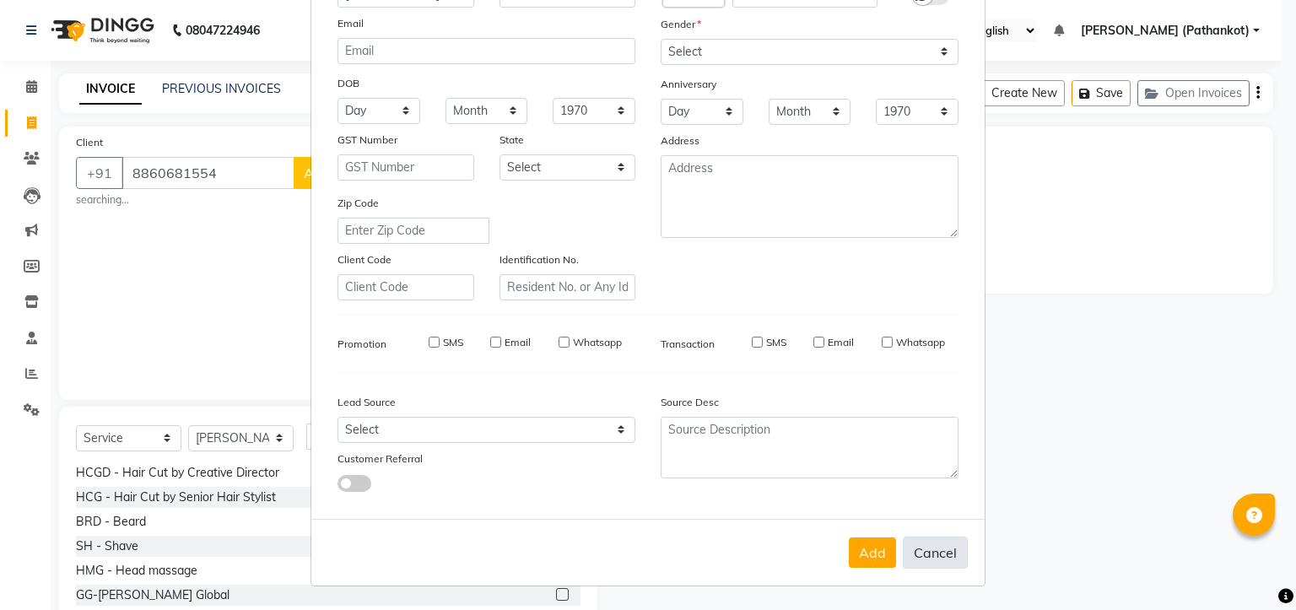
select select
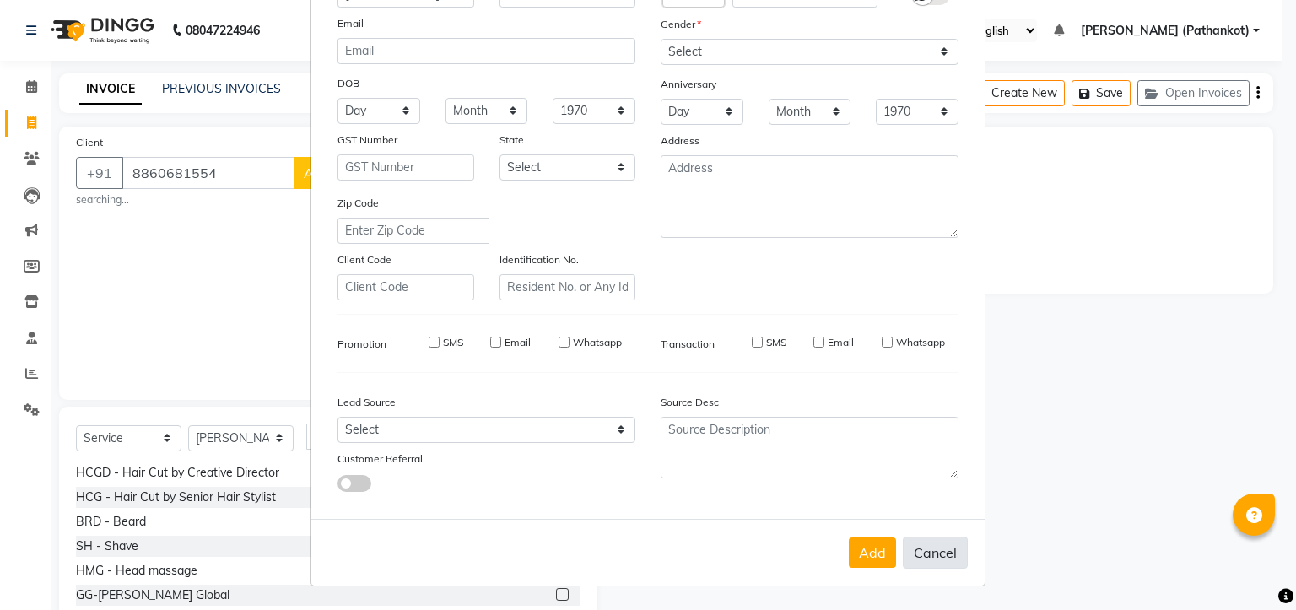
select select
checkbox input "false"
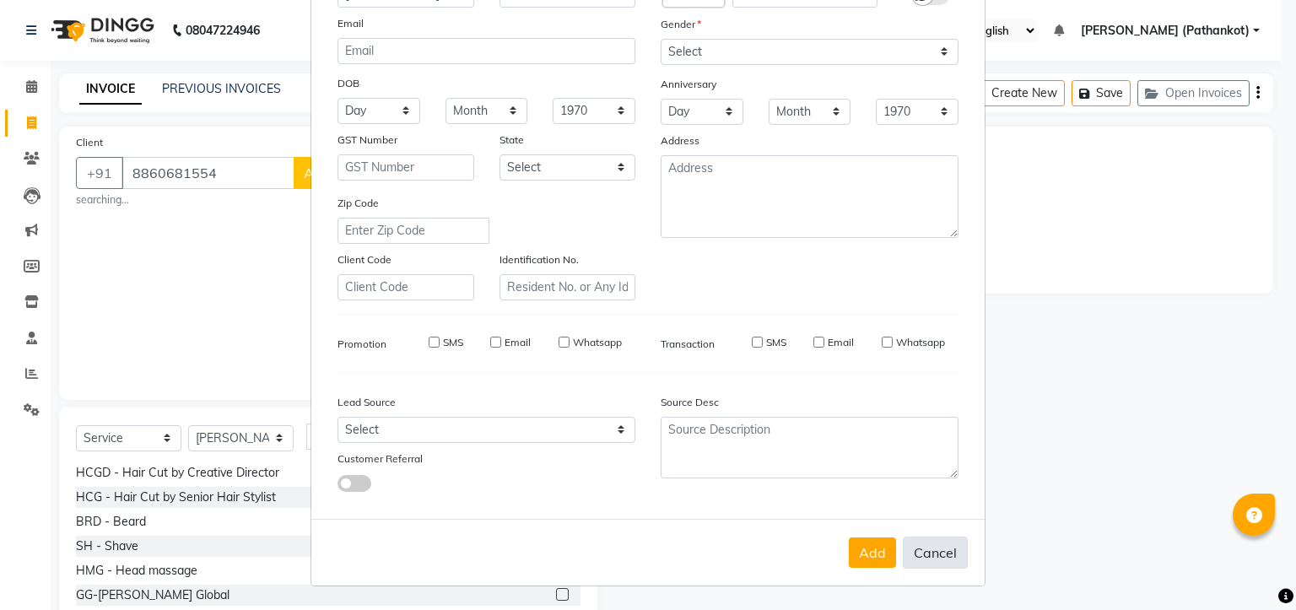
checkbox input "false"
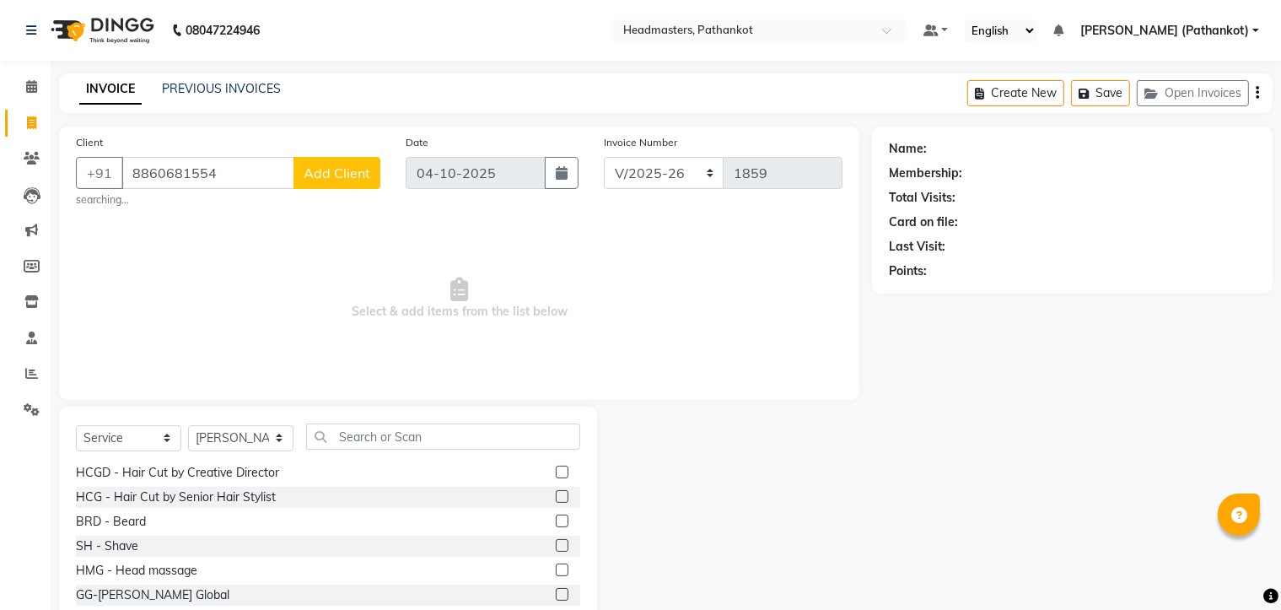
click at [307, 177] on span "Add Client" at bounding box center [337, 172] width 67 height 17
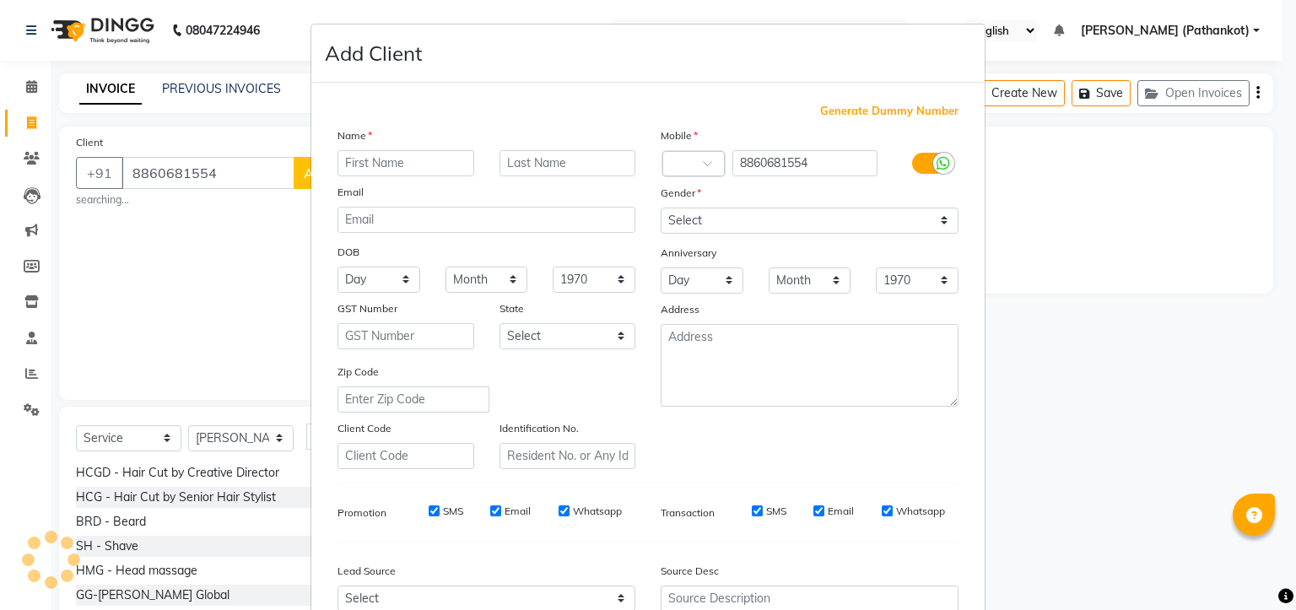
click at [373, 174] on input "text" at bounding box center [405, 163] width 137 height 26
type input "[PERSON_NAME]"
click at [706, 224] on select "Select [DEMOGRAPHIC_DATA] [DEMOGRAPHIC_DATA] Other Prefer Not To Say" at bounding box center [810, 221] width 298 height 26
select select "[DEMOGRAPHIC_DATA]"
click at [661, 208] on select "Select [DEMOGRAPHIC_DATA] [DEMOGRAPHIC_DATA] Other Prefer Not To Say" at bounding box center [810, 221] width 298 height 26
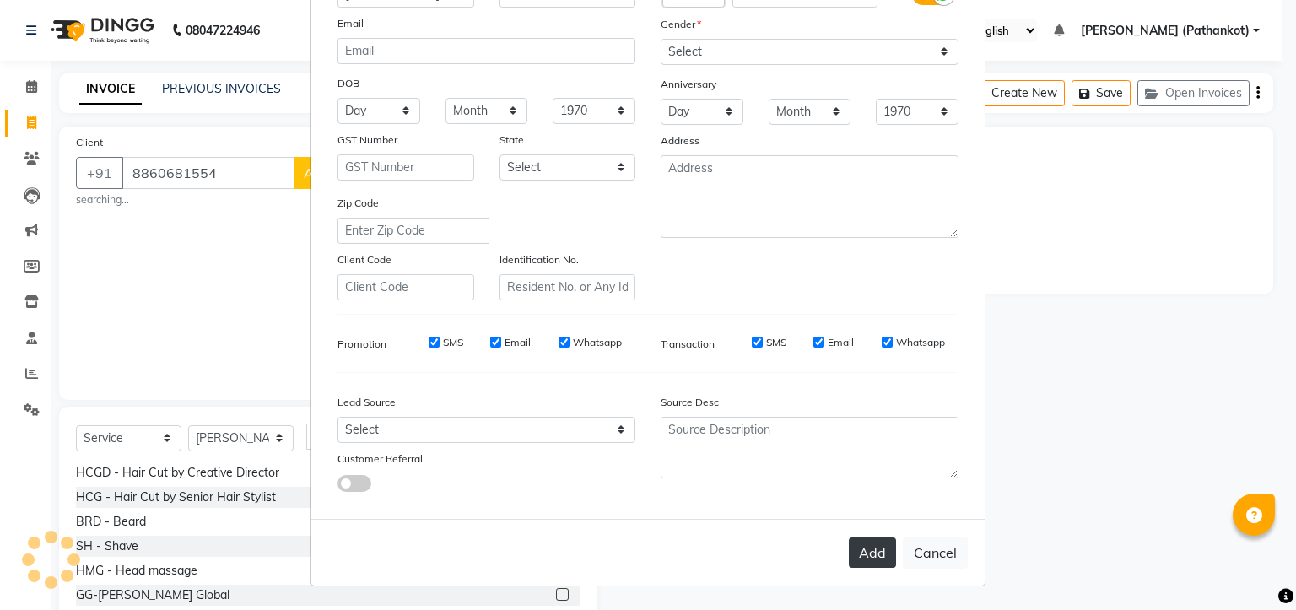
click at [883, 543] on button "Add" at bounding box center [872, 552] width 47 height 30
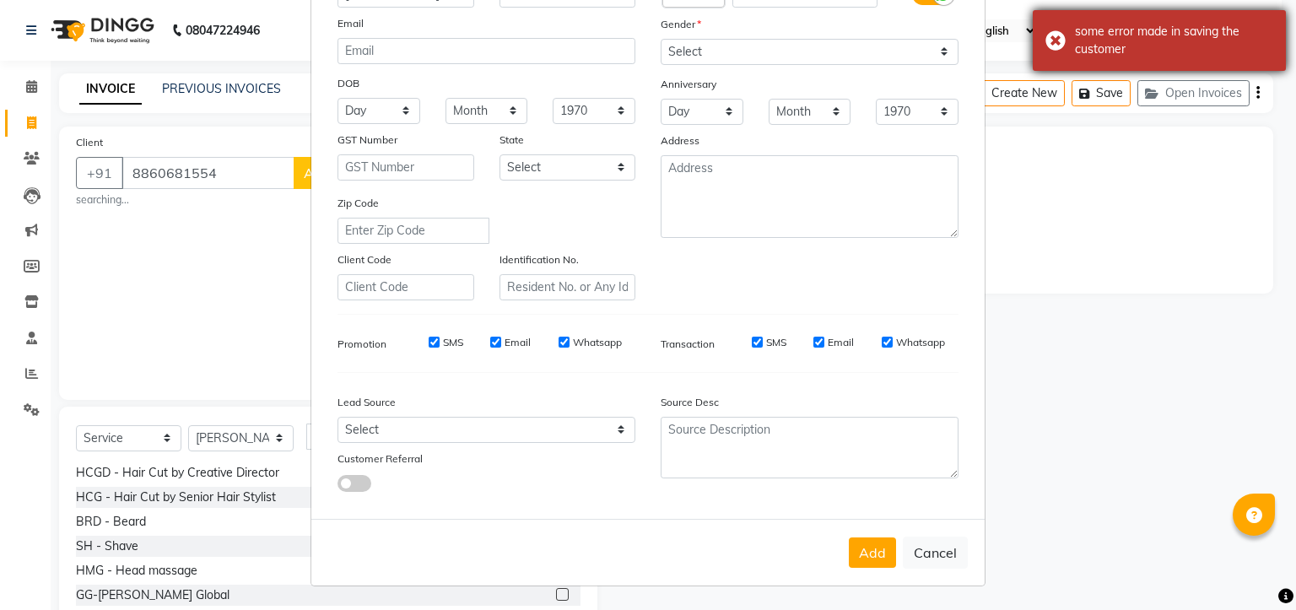
click at [1056, 38] on div "some error made in saving the customer" at bounding box center [1159, 40] width 253 height 61
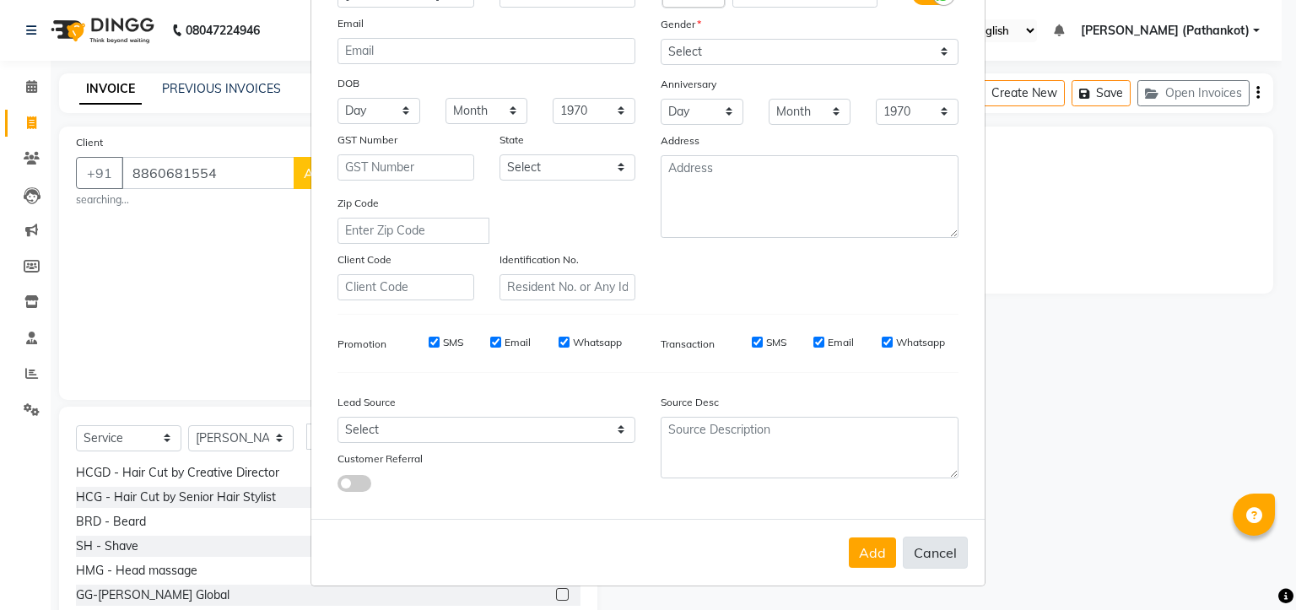
click at [909, 551] on button "Cancel" at bounding box center [935, 553] width 65 height 32
select select
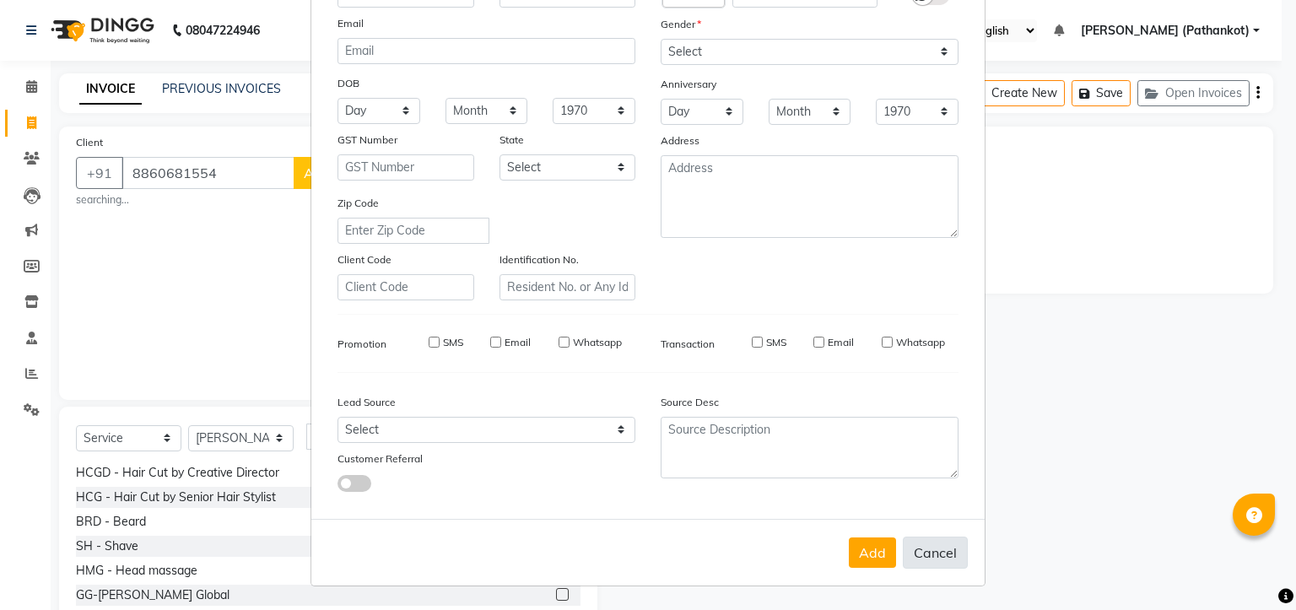
select select
checkbox input "false"
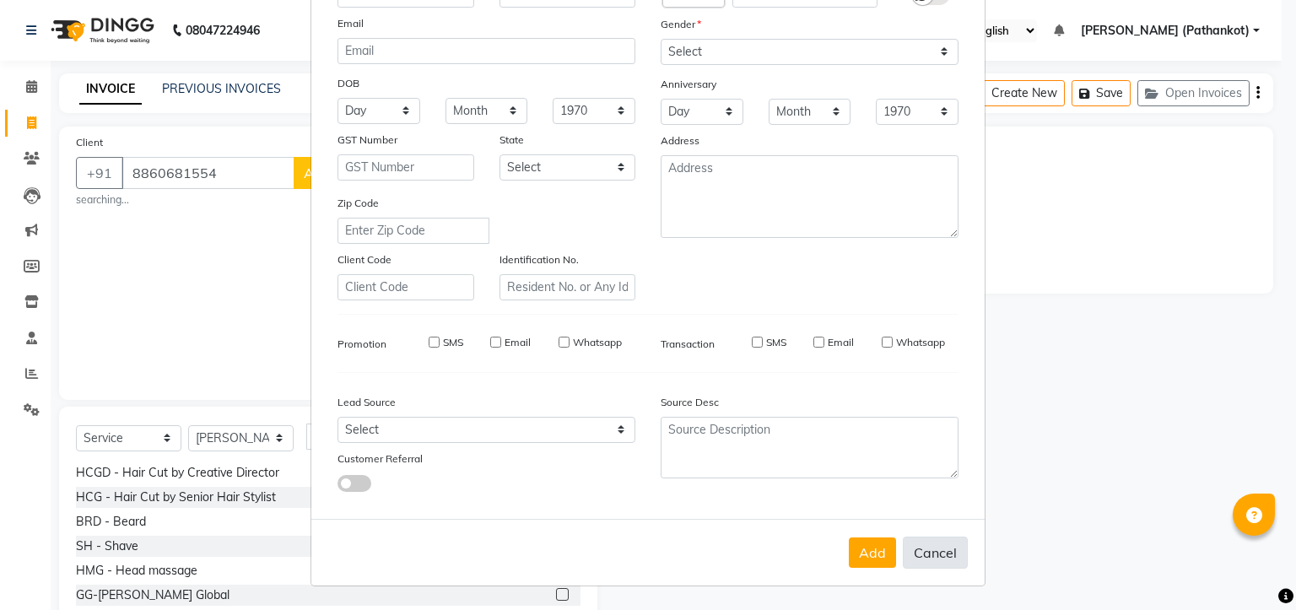
checkbox input "false"
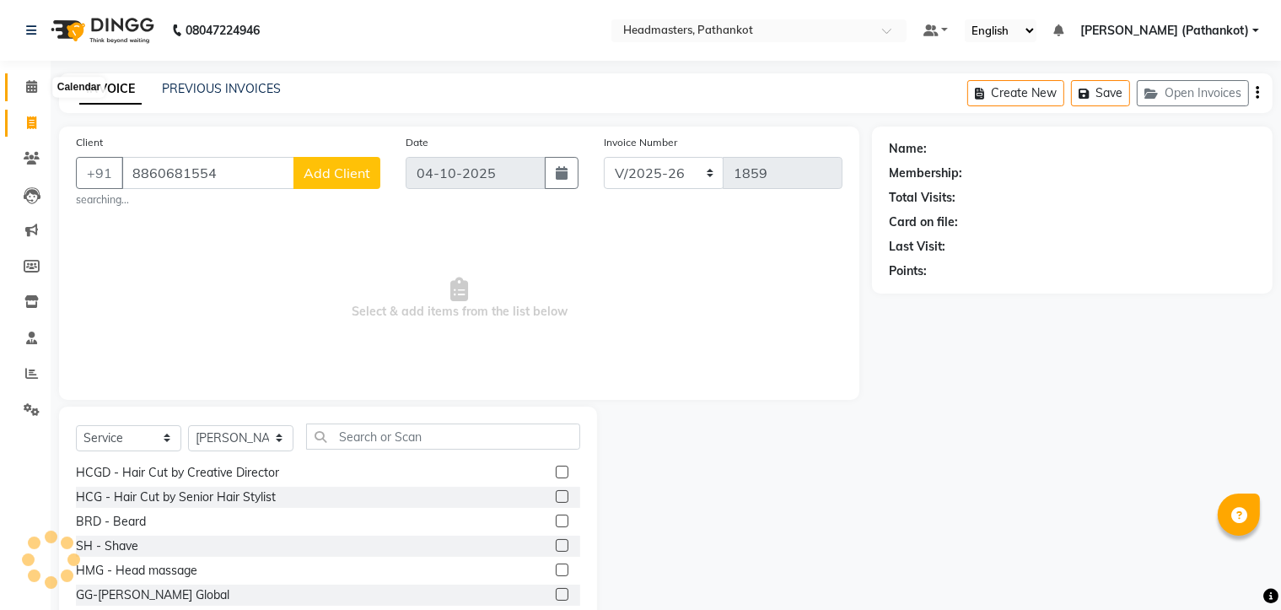
click at [32, 82] on icon at bounding box center [31, 86] width 11 height 13
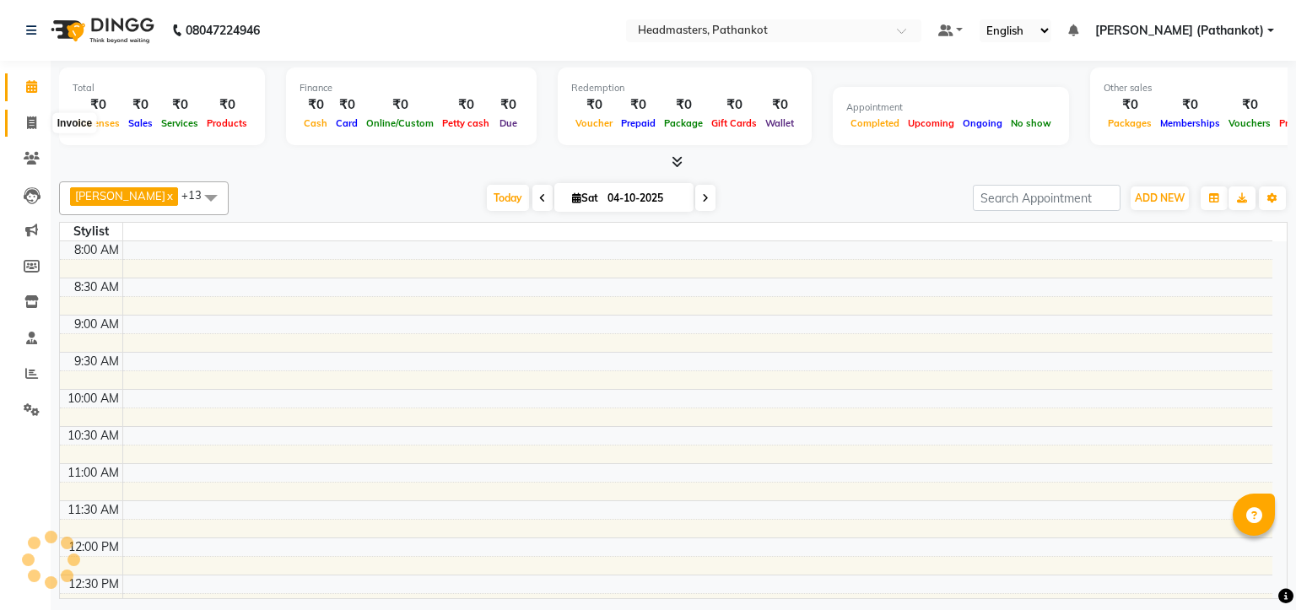
click at [24, 122] on span at bounding box center [32, 123] width 30 height 19
select select "service"
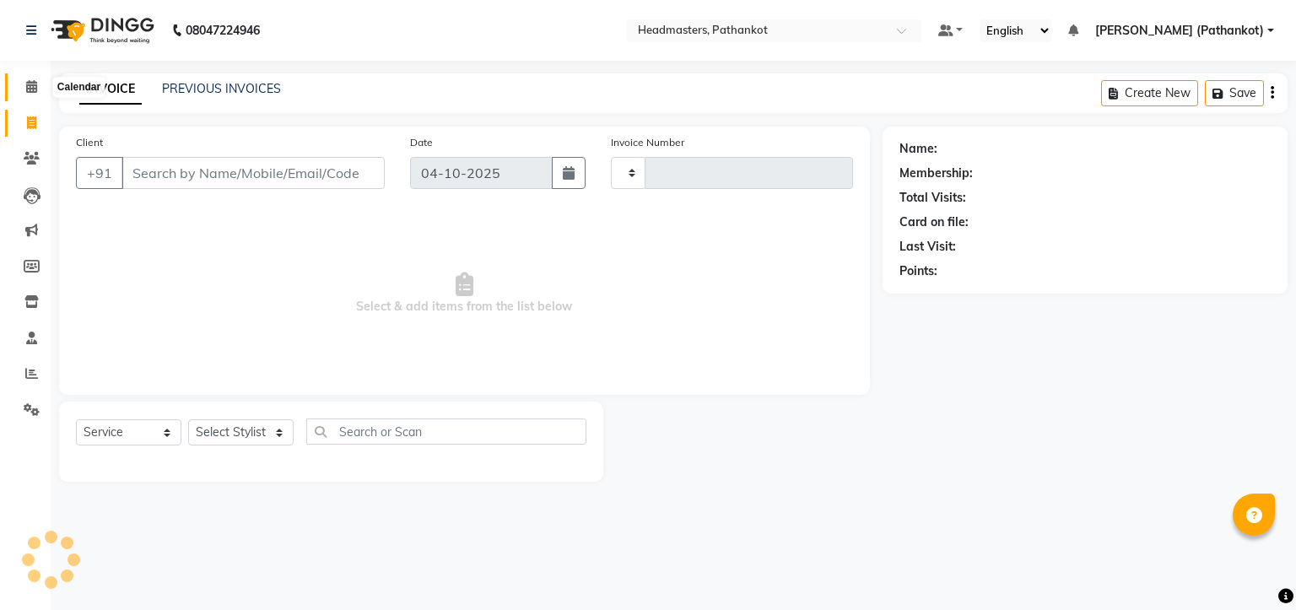
click at [30, 78] on span at bounding box center [32, 87] width 30 height 19
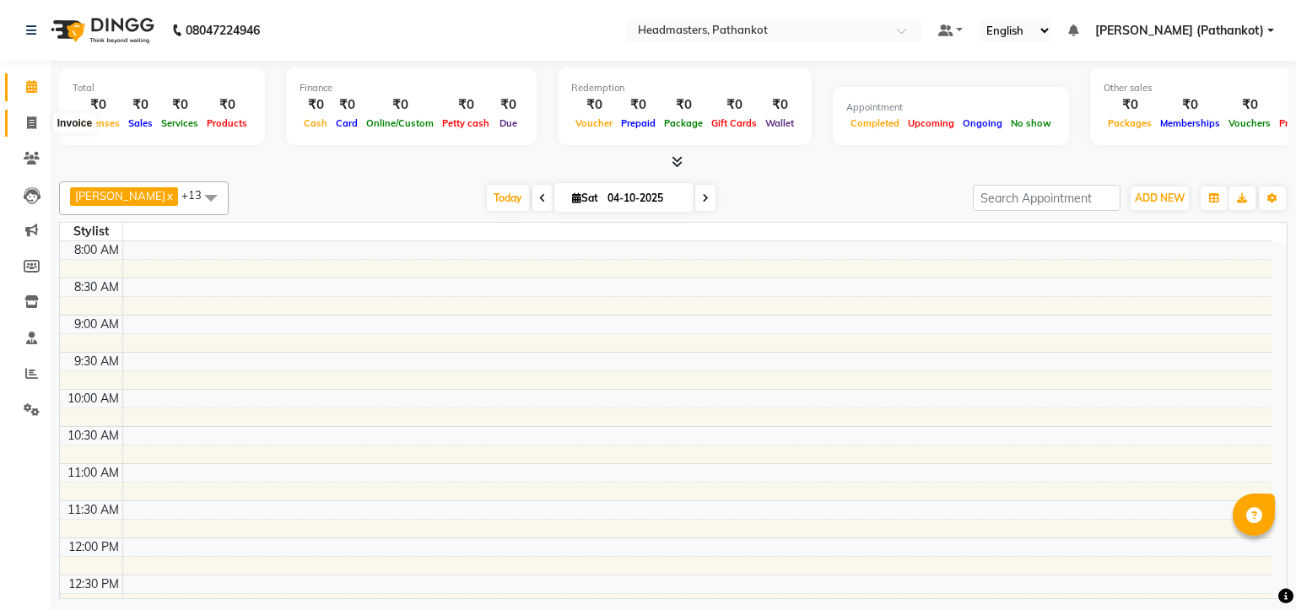
click at [35, 122] on icon at bounding box center [31, 122] width 9 height 13
select select "service"
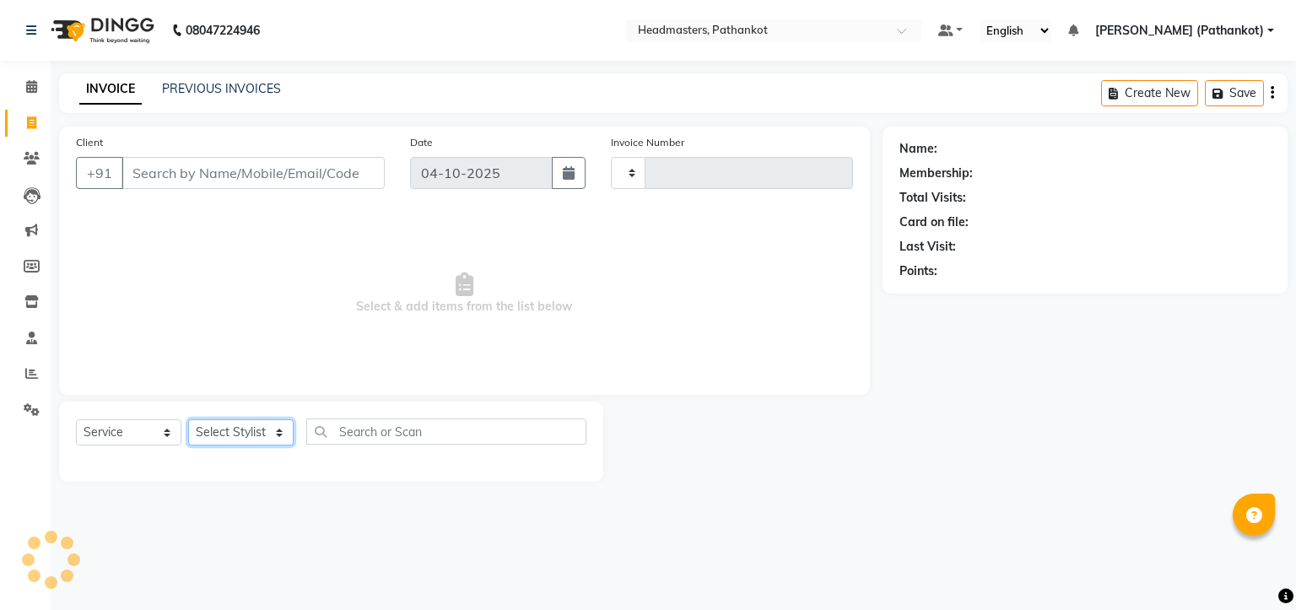
click at [279, 445] on select "Select Stylist" at bounding box center [240, 432] width 105 height 26
click at [273, 434] on select "Select Stylist" at bounding box center [240, 432] width 105 height 26
